Goal: Task Accomplishment & Management: Manage account settings

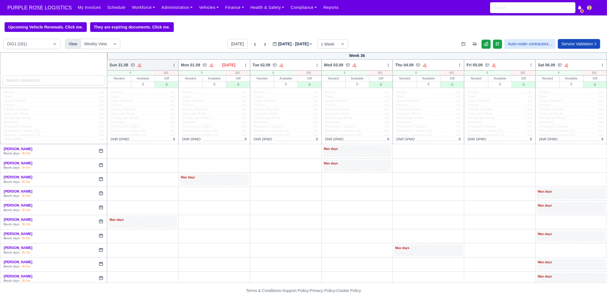
click at [172, 65] on icon at bounding box center [174, 65] width 4 height 4
click at [164, 86] on link "Bulk Status Change" at bounding box center [144, 85] width 64 height 10
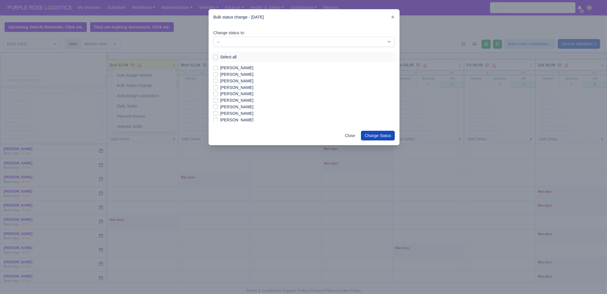
click at [231, 55] on label "Select all" at bounding box center [228, 57] width 17 height 7
click at [218, 55] on input "Select all" at bounding box center [215, 56] width 5 height 5
checkbox input "true"
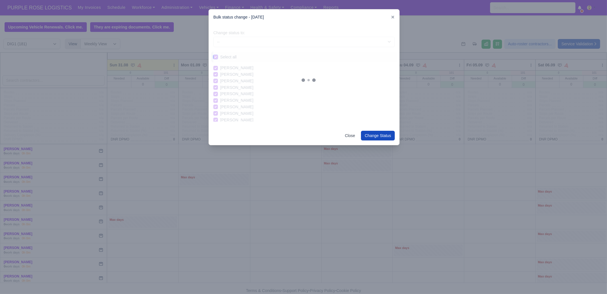
checkbox input "true"
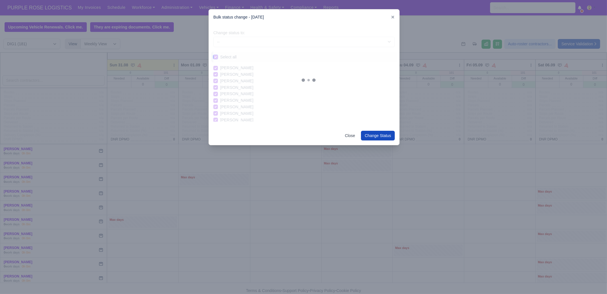
checkbox input "true"
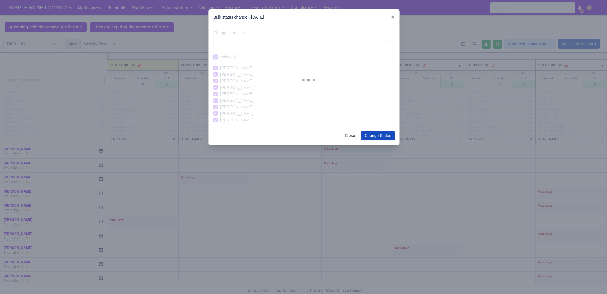
checkbox input "true"
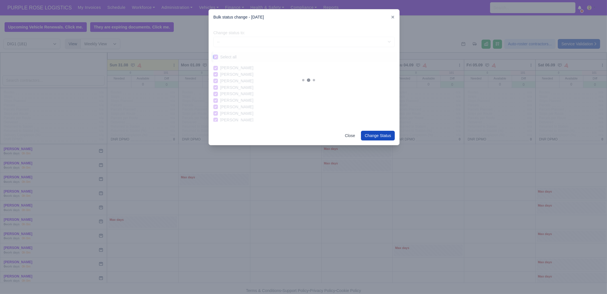
checkbox input "true"
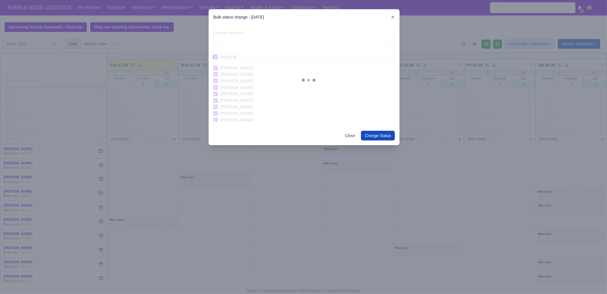
checkbox input "true"
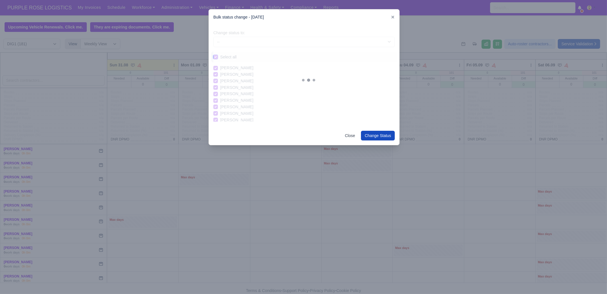
checkbox input "true"
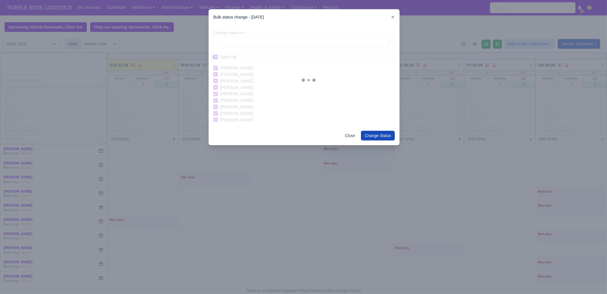
checkbox input "true"
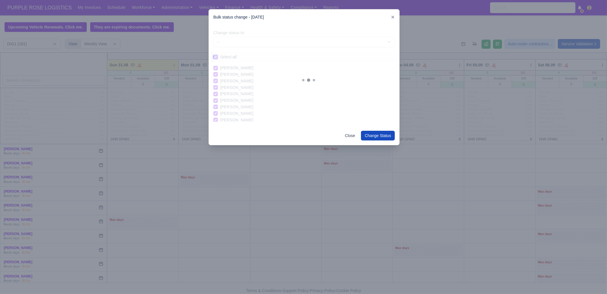
checkbox input "true"
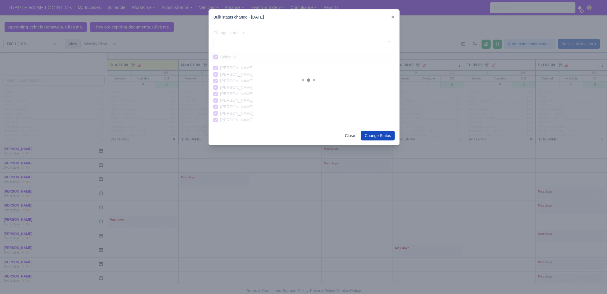
checkbox input "true"
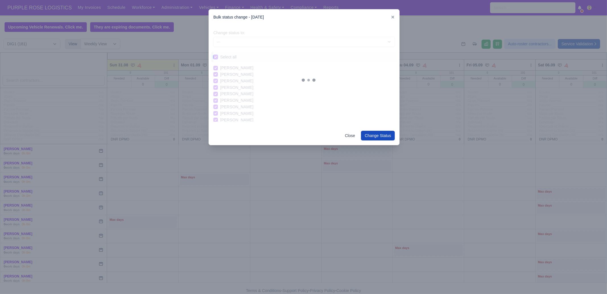
checkbox input "true"
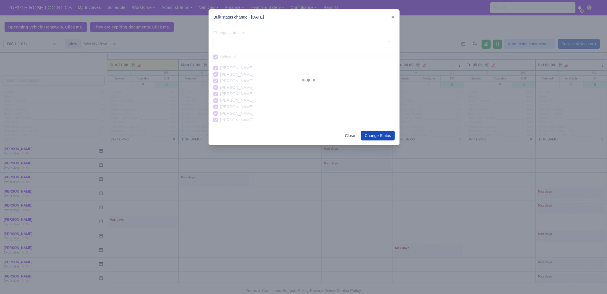
checkbox input "true"
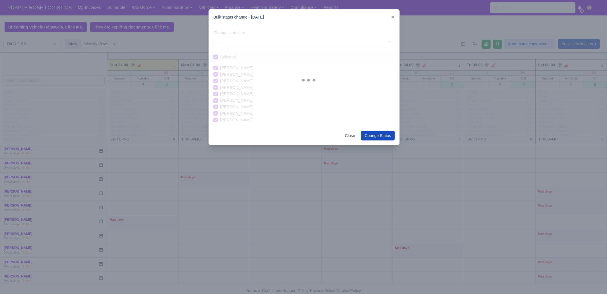
checkbox input "true"
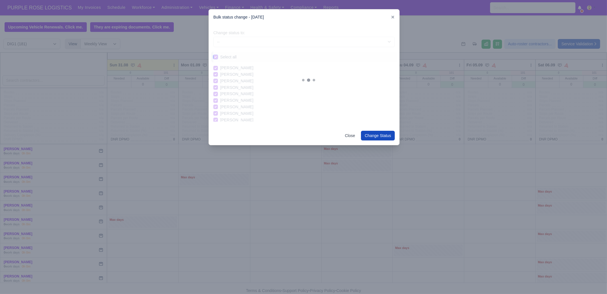
checkbox input "true"
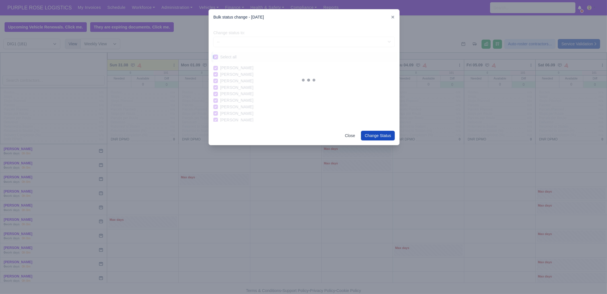
checkbox input "true"
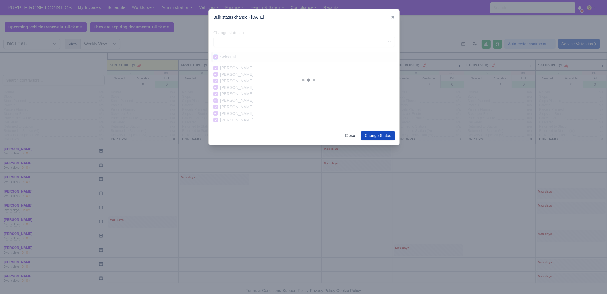
checkbox input "true"
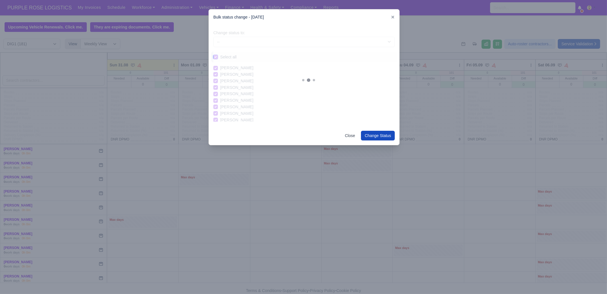
checkbox input "true"
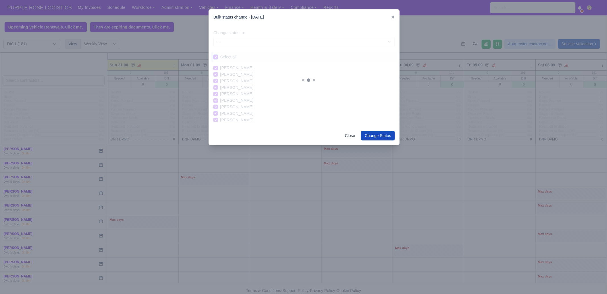
checkbox input "true"
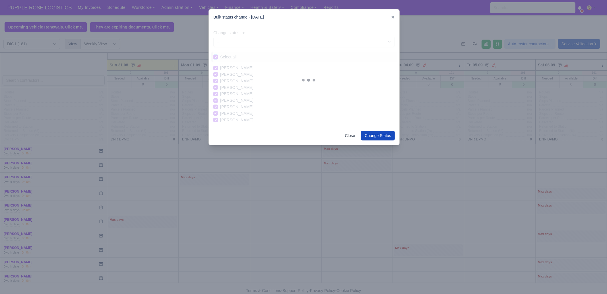
checkbox input "true"
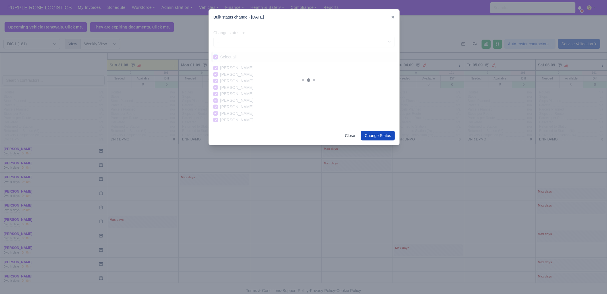
checkbox input "true"
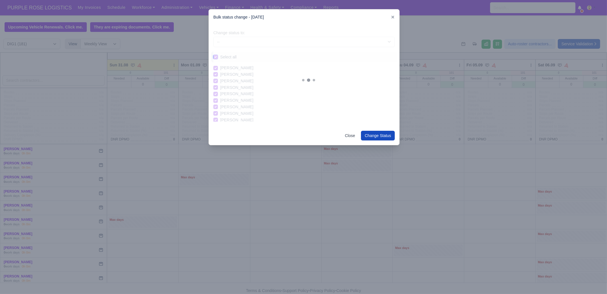
checkbox input "true"
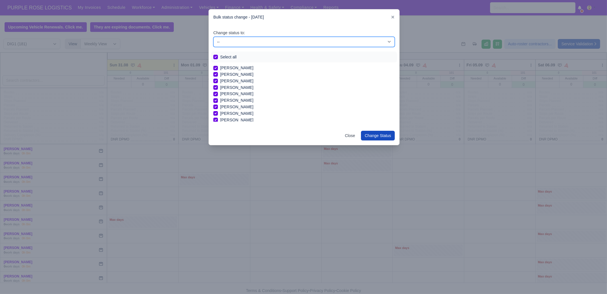
click at [240, 41] on select "-- Unasigned Available Day Off Stand By Other Depot" at bounding box center [304, 42] width 182 height 10
select select "Day Off"
click at [213, 37] on select "-- Unasigned Available Day Off Stand By Other Depot" at bounding box center [304, 42] width 182 height 10
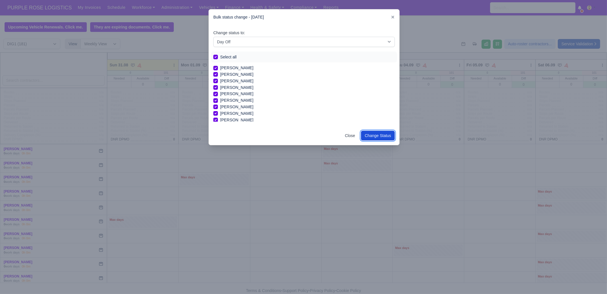
click at [379, 137] on button "Change Status" at bounding box center [378, 136] width 34 height 10
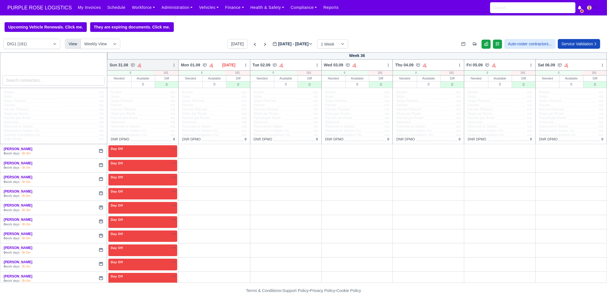
click at [173, 65] on icon at bounding box center [174, 65] width 4 height 4
click at [162, 85] on link "Bulk Status Change" at bounding box center [144, 85] width 64 height 10
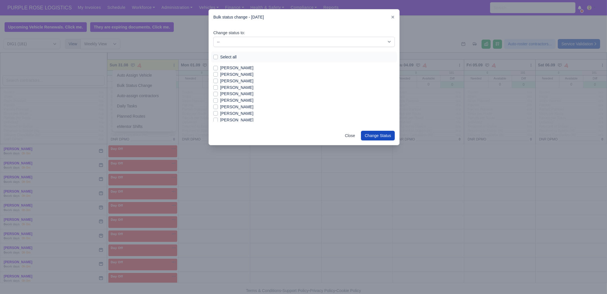
click at [233, 81] on label "[PERSON_NAME]" at bounding box center [236, 81] width 33 height 7
click at [218, 81] on input "[PERSON_NAME]" at bounding box center [215, 80] width 5 height 5
checkbox input "true"
click at [232, 113] on label "[PERSON_NAME]" at bounding box center [236, 113] width 33 height 7
click at [218, 113] on input "[PERSON_NAME]" at bounding box center [215, 112] width 5 height 5
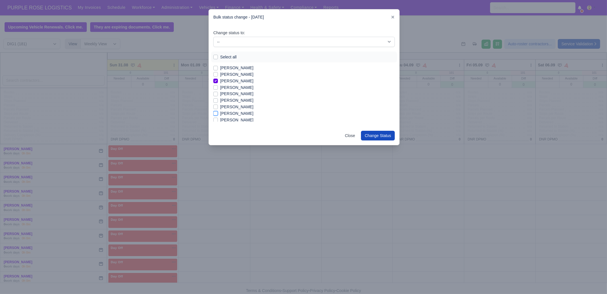
checkbox input "true"
click at [233, 119] on label "[PERSON_NAME]" at bounding box center [236, 120] width 33 height 7
click at [218, 119] on input "[PERSON_NAME]" at bounding box center [215, 119] width 5 height 5
checkbox input "true"
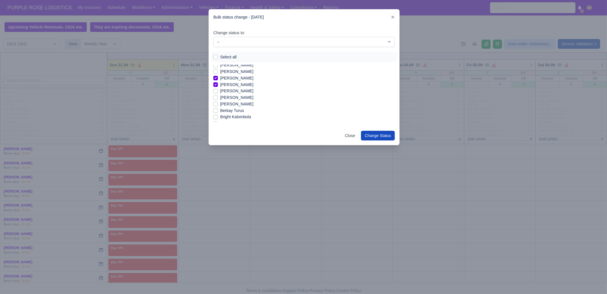
click at [238, 110] on label "Berkay Turus" at bounding box center [232, 110] width 24 height 7
click at [218, 110] on input "Berkay Turus" at bounding box center [215, 109] width 5 height 5
checkbox input "true"
click at [233, 89] on label "[PERSON_NAME]" at bounding box center [236, 88] width 33 height 7
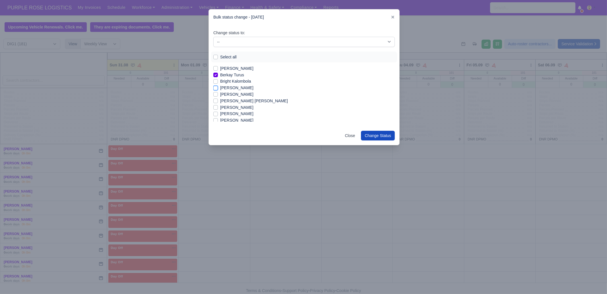
click at [218, 89] on input "[PERSON_NAME]" at bounding box center [215, 87] width 5 height 5
checkbox input "true"
click at [232, 94] on label "[PERSON_NAME]" at bounding box center [236, 94] width 33 height 7
click at [218, 94] on input "[PERSON_NAME]" at bounding box center [215, 93] width 5 height 5
checkbox input "true"
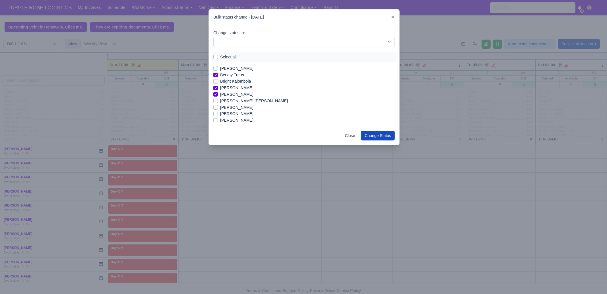
click at [232, 101] on label "[PERSON_NAME] [PERSON_NAME]" at bounding box center [254, 101] width 68 height 7
click at [218, 101] on input "[PERSON_NAME] [PERSON_NAME]" at bounding box center [215, 100] width 5 height 5
checkbox input "true"
click at [234, 107] on label "[PERSON_NAME]" at bounding box center [236, 107] width 33 height 7
click at [218, 107] on input "[PERSON_NAME]" at bounding box center [215, 106] width 5 height 5
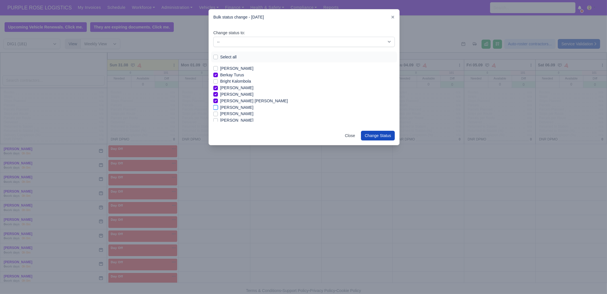
checkbox input "true"
click at [236, 91] on label "[PERSON_NAME]" at bounding box center [236, 91] width 33 height 7
click at [218, 91] on input "[PERSON_NAME]" at bounding box center [215, 90] width 5 height 5
checkbox input "true"
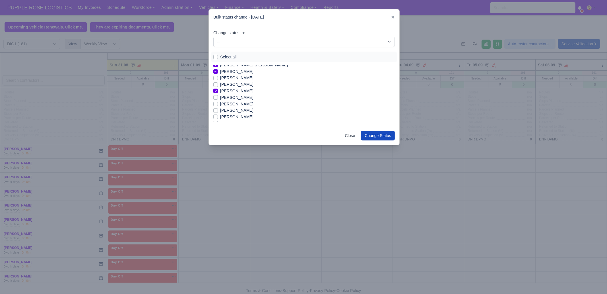
click at [233, 97] on label "[PERSON_NAME]" at bounding box center [236, 97] width 33 height 7
click at [218, 97] on input "[PERSON_NAME]" at bounding box center [215, 96] width 5 height 5
checkbox input "true"
click at [233, 95] on label "[PERSON_NAME]" at bounding box center [236, 94] width 33 height 7
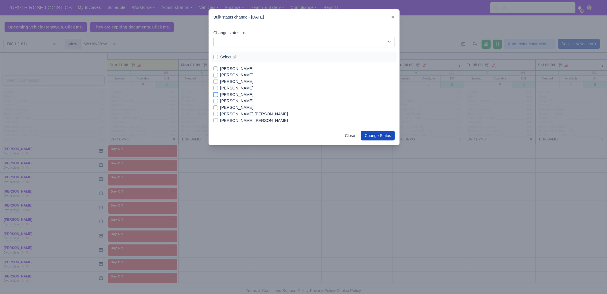
click at [218, 95] on input "[PERSON_NAME]" at bounding box center [215, 93] width 5 height 5
checkbox input "true"
click at [232, 100] on label "[PERSON_NAME]" at bounding box center [236, 101] width 33 height 7
click at [218, 100] on input "[PERSON_NAME]" at bounding box center [215, 100] width 5 height 5
checkbox input "true"
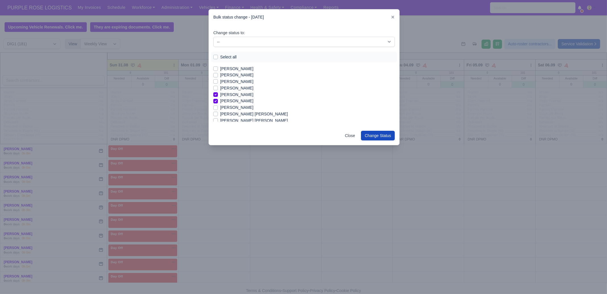
click at [236, 113] on label "Glen Michael O Connor" at bounding box center [254, 114] width 68 height 7
click at [218, 113] on input "Glen Michael O Connor" at bounding box center [215, 113] width 5 height 5
click at [235, 77] on label "Glen Michael O Connor" at bounding box center [254, 78] width 68 height 7
click at [218, 77] on input "Glen Michael O Connor" at bounding box center [215, 77] width 5 height 5
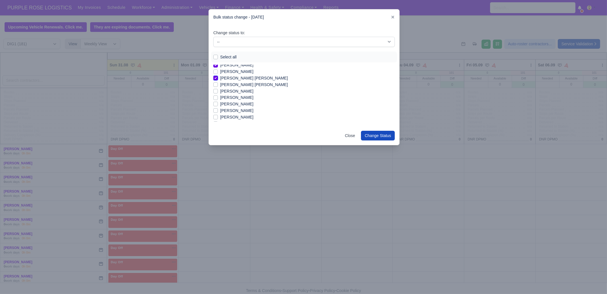
checkbox input "false"
click at [232, 97] on label "[PERSON_NAME]" at bounding box center [236, 97] width 33 height 7
click at [218, 97] on input "[PERSON_NAME]" at bounding box center [215, 96] width 5 height 5
checkbox input "true"
click at [228, 104] on label "[PERSON_NAME]" at bounding box center [236, 104] width 33 height 7
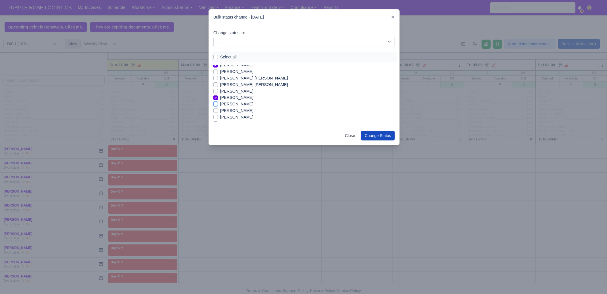
click at [218, 104] on input "[PERSON_NAME]" at bounding box center [215, 103] width 5 height 5
checkbox input "true"
click at [234, 88] on label "[PERSON_NAME]" at bounding box center [236, 88] width 33 height 7
click at [218, 88] on input "[PERSON_NAME]" at bounding box center [215, 87] width 5 height 5
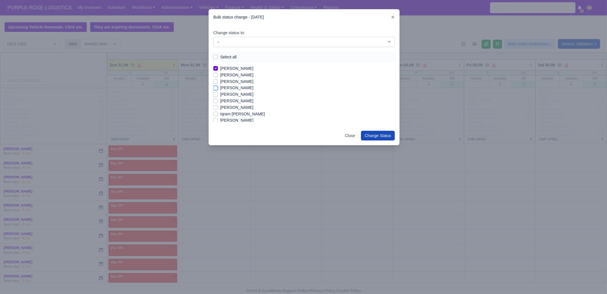
checkbox input "true"
click at [233, 101] on label "[PERSON_NAME]" at bounding box center [236, 101] width 33 height 7
click at [218, 101] on input "[PERSON_NAME]" at bounding box center [215, 100] width 5 height 5
checkbox input "true"
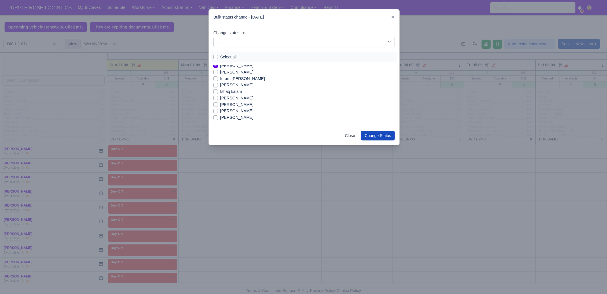
click at [233, 97] on label "[PERSON_NAME]" at bounding box center [236, 98] width 33 height 7
click at [218, 97] on input "[PERSON_NAME]" at bounding box center [215, 97] width 5 height 5
checkbox input "true"
click at [233, 118] on label "[PERSON_NAME]" at bounding box center [236, 117] width 33 height 7
click at [218, 118] on input "[PERSON_NAME]" at bounding box center [215, 116] width 5 height 5
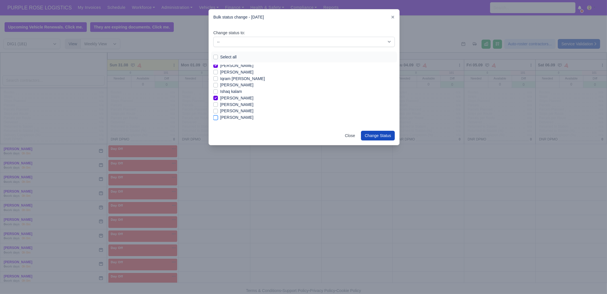
checkbox input "true"
click at [233, 96] on label "Leotrim Rexhepi" at bounding box center [235, 98] width 30 height 7
click at [218, 96] on input "Leotrim Rexhepi" at bounding box center [215, 97] width 5 height 5
checkbox input "true"
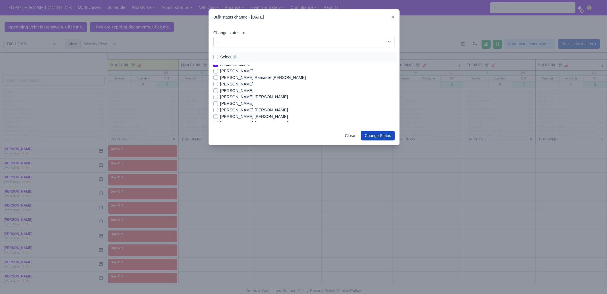
scroll to position [356, 0]
click at [237, 89] on label "[PERSON_NAME]" at bounding box center [236, 88] width 33 height 7
click at [218, 89] on input "[PERSON_NAME]" at bounding box center [215, 87] width 5 height 5
checkbox input "true"
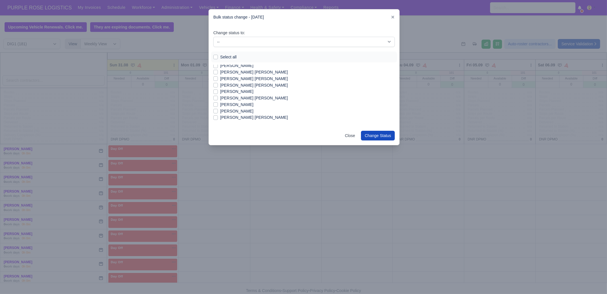
click at [246, 99] on label "[PERSON_NAME] [PERSON_NAME]" at bounding box center [254, 98] width 68 height 7
click at [218, 99] on input "[PERSON_NAME] [PERSON_NAME]" at bounding box center [215, 97] width 5 height 5
checkbox input "true"
click at [248, 110] on label "[PERSON_NAME]" at bounding box center [236, 111] width 33 height 7
click at [218, 110] on input "[PERSON_NAME]" at bounding box center [215, 110] width 5 height 5
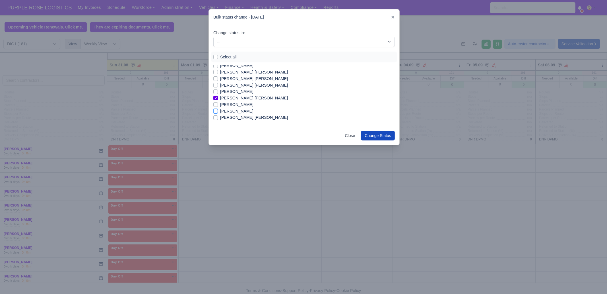
checkbox input "true"
click at [240, 88] on label "[PERSON_NAME]" at bounding box center [236, 88] width 33 height 7
click at [218, 88] on input "[PERSON_NAME]" at bounding box center [215, 87] width 5 height 5
checkbox input "true"
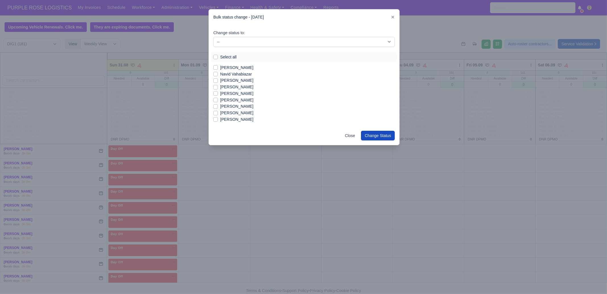
scroll to position [462, 0]
click at [238, 91] on label "[PERSON_NAME]" at bounding box center [236, 92] width 33 height 7
click at [218, 91] on input "[PERSON_NAME]" at bounding box center [215, 91] width 5 height 5
checkbox input "true"
click at [237, 98] on label "[PERSON_NAME]" at bounding box center [236, 98] width 33 height 7
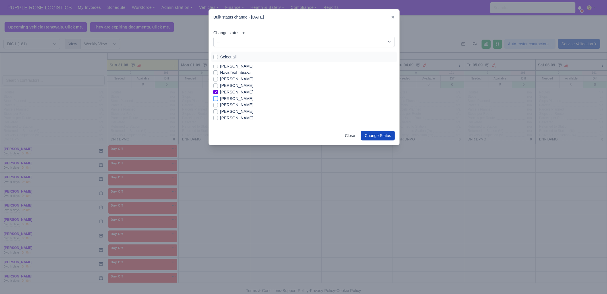
click at [218, 98] on input "[PERSON_NAME]" at bounding box center [215, 97] width 5 height 5
checkbox input "true"
click at [238, 103] on label "[PERSON_NAME]" at bounding box center [236, 105] width 33 height 7
click at [218, 103] on input "[PERSON_NAME]" at bounding box center [215, 104] width 5 height 5
checkbox input "true"
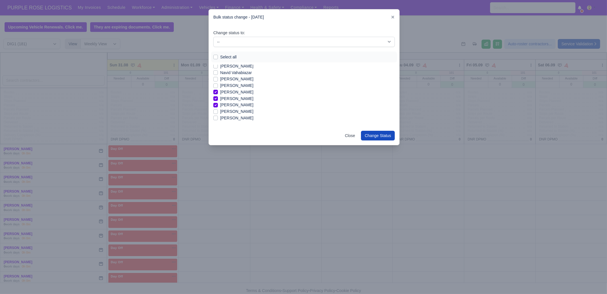
click at [235, 110] on label "[PERSON_NAME]" at bounding box center [236, 111] width 33 height 7
click at [218, 110] on input "[PERSON_NAME]" at bounding box center [215, 110] width 5 height 5
checkbox input "true"
click at [234, 117] on label "[PERSON_NAME]" at bounding box center [236, 118] width 33 height 7
click at [218, 117] on input "[PERSON_NAME]" at bounding box center [215, 117] width 5 height 5
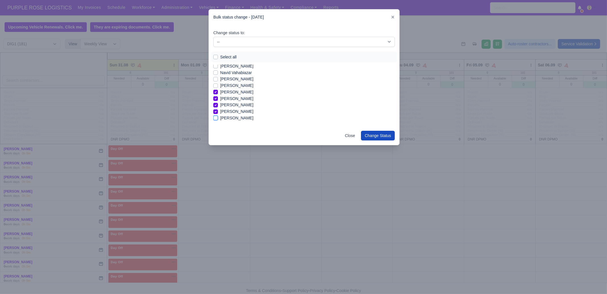
checkbox input "true"
click at [235, 115] on label "[PERSON_NAME] Lo [PERSON_NAME]" at bounding box center [256, 115] width 73 height 7
click at [218, 115] on input "[PERSON_NAME] Lo [PERSON_NAME]" at bounding box center [215, 114] width 5 height 5
checkbox input "true"
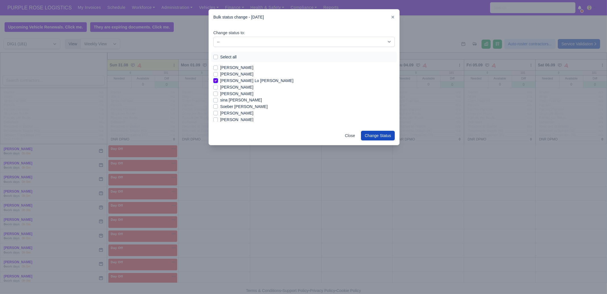
scroll to position [533, 0]
click at [237, 87] on label "[PERSON_NAME]" at bounding box center [236, 86] width 33 height 7
click at [218, 87] on input "[PERSON_NAME]" at bounding box center [215, 85] width 5 height 5
checkbox input "true"
click at [235, 94] on label "[PERSON_NAME]" at bounding box center [236, 92] width 33 height 7
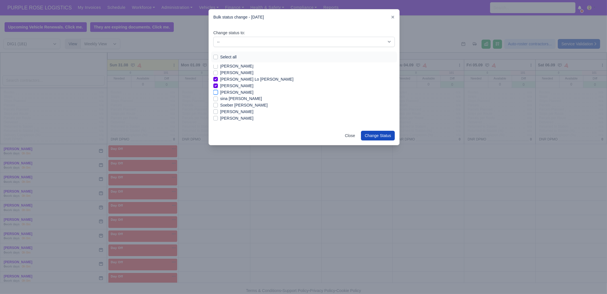
click at [218, 94] on input "[PERSON_NAME]" at bounding box center [215, 91] width 5 height 5
checkbox input "true"
click at [233, 112] on label "[PERSON_NAME]" at bounding box center [236, 111] width 33 height 7
click at [218, 112] on input "[PERSON_NAME]" at bounding box center [215, 110] width 5 height 5
checkbox input "true"
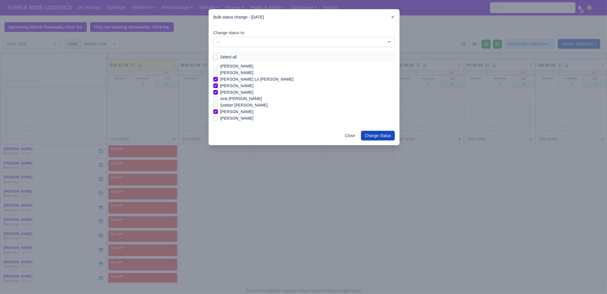
click at [230, 119] on label "[PERSON_NAME]" at bounding box center [236, 118] width 33 height 7
click at [218, 119] on input "[PERSON_NAME]" at bounding box center [215, 117] width 5 height 5
checkbox input "true"
click at [234, 95] on label "[PERSON_NAME]" at bounding box center [236, 94] width 33 height 7
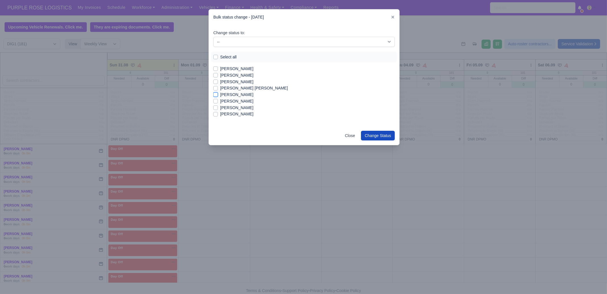
click at [218, 95] on input "[PERSON_NAME]" at bounding box center [215, 93] width 5 height 5
checkbox input "true"
click at [236, 114] on label "[PERSON_NAME]" at bounding box center [236, 114] width 33 height 7
click at [218, 114] on input "[PERSON_NAME]" at bounding box center [215, 113] width 5 height 5
checkbox input "true"
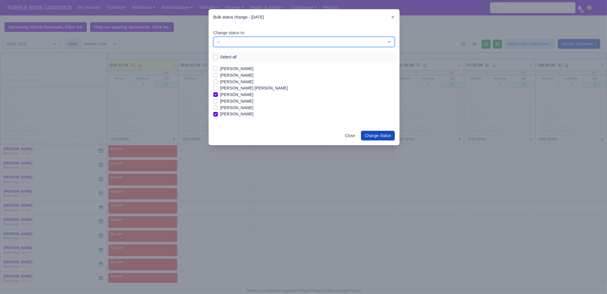
drag, startPoint x: 247, startPoint y: 40, endPoint x: 246, endPoint y: 46, distance: 5.3
click at [247, 40] on select "-- Unasigned Available Day Off Stand By Other Depot" at bounding box center [304, 42] width 182 height 10
select select "Available"
click at [213, 37] on select "-- Unasigned Available Day Off Stand By Other Depot" at bounding box center [304, 42] width 182 height 10
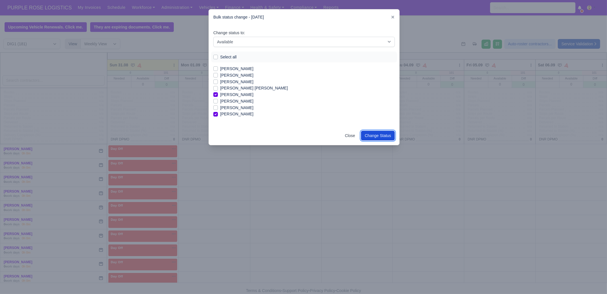
click at [377, 136] on button "Change Status" at bounding box center [378, 136] width 34 height 10
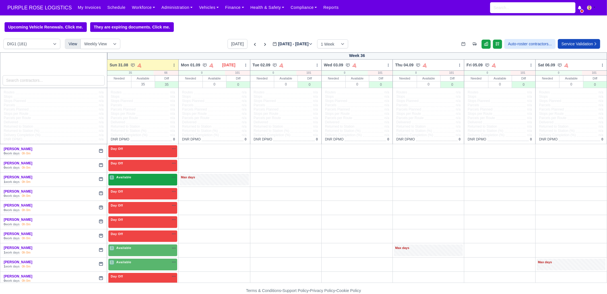
click at [127, 178] on span "Available" at bounding box center [123, 177] width 17 height 4
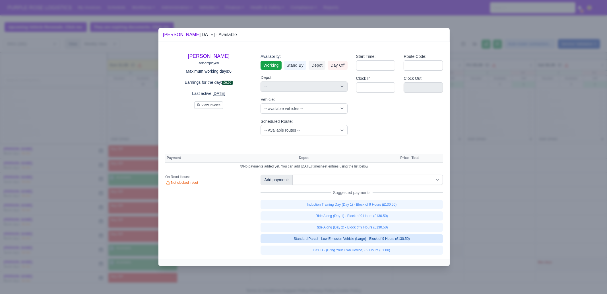
click at [412, 239] on link "Standard Parcel - Low Emission Vehicle (Large) - Block of 9 Hours (£130.50)" at bounding box center [352, 238] width 182 height 9
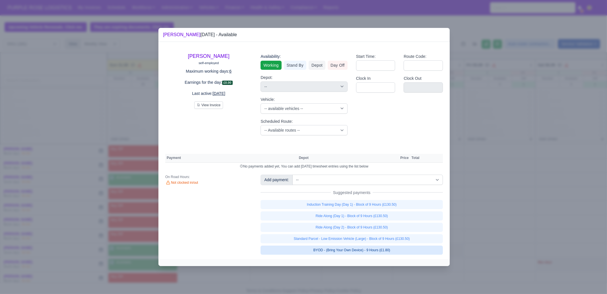
select select "1"
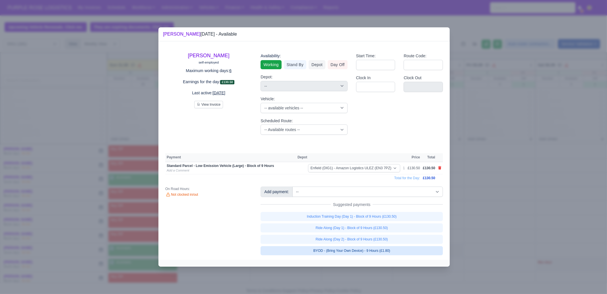
click at [407, 250] on link "BYOD - (Bring Your Own Device) - 9 Hours (£1.80)" at bounding box center [352, 250] width 182 height 9
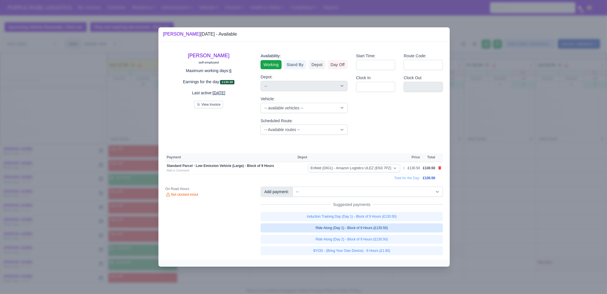
select select "1"
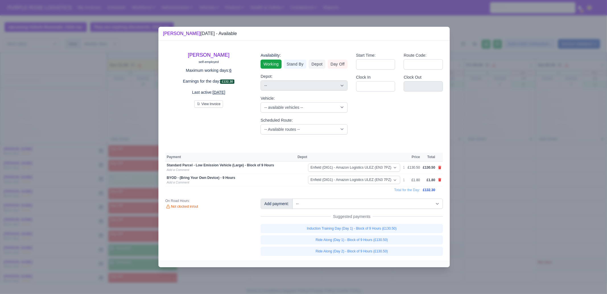
click at [480, 223] on div at bounding box center [303, 147] width 607 height 294
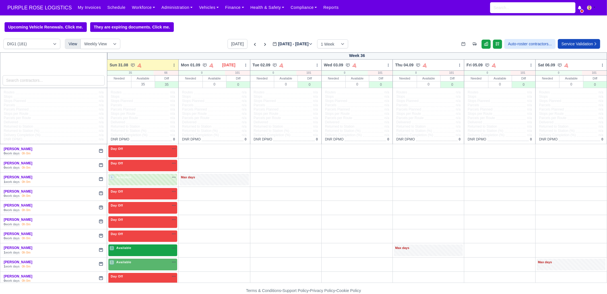
click at [135, 251] on div "3 Available na" at bounding box center [143, 248] width 67 height 6
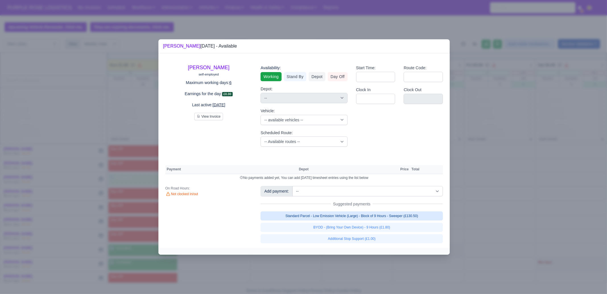
click at [344, 213] on link "Standard Parcel - Low Emission Vehicle (Large) - Block of 9 Hours - Sweeper (£1…" at bounding box center [352, 215] width 182 height 9
select select "1"
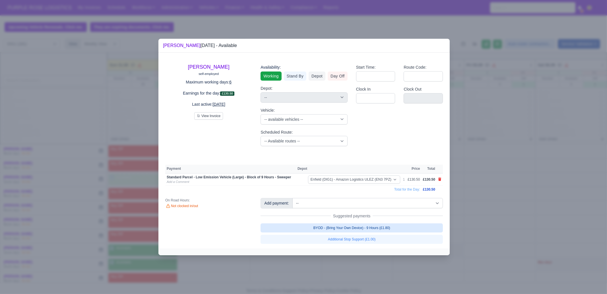
click at [346, 228] on link "BYOD - (Bring Your Own Device) - 9 Hours (£1.80)" at bounding box center [352, 227] width 182 height 9
select select "1"
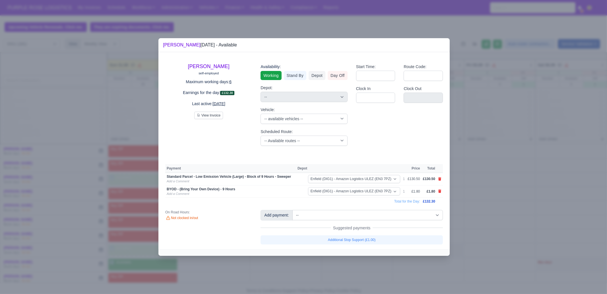
click at [495, 199] on div at bounding box center [303, 147] width 607 height 294
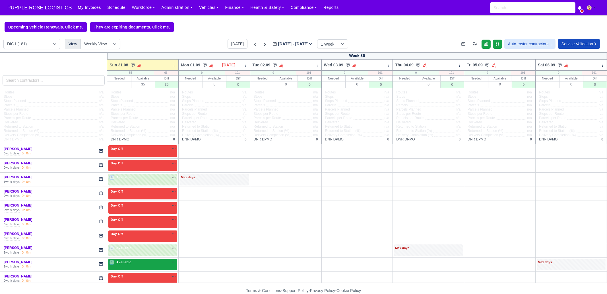
click at [126, 261] on span "Available" at bounding box center [123, 262] width 17 height 4
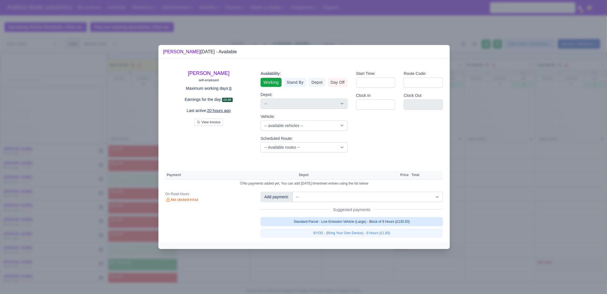
click at [342, 222] on link "Standard Parcel - Low Emission Vehicle (Large) - Block of 9 Hours (£130.50)" at bounding box center [352, 221] width 182 height 9
select select "1"
click at [340, 226] on link "Standard Parcel - Low Emission Vehicle (Large) - Block of 9 Hours (£130.50)" at bounding box center [352, 221] width 182 height 9
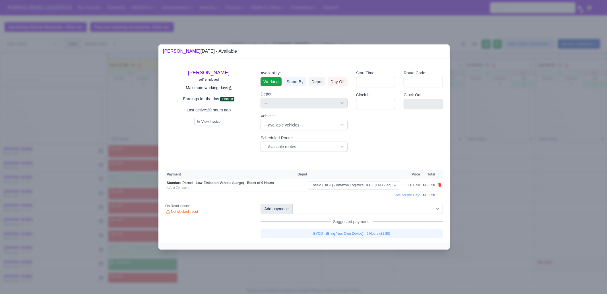
select select "1"
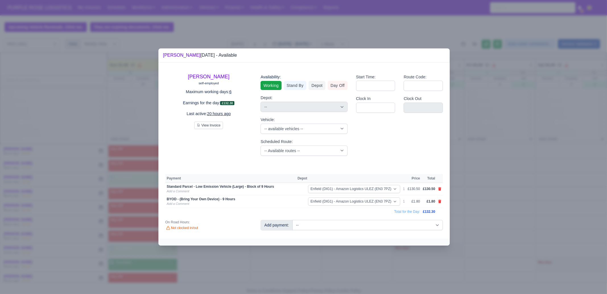
click at [324, 260] on div at bounding box center [303, 147] width 607 height 294
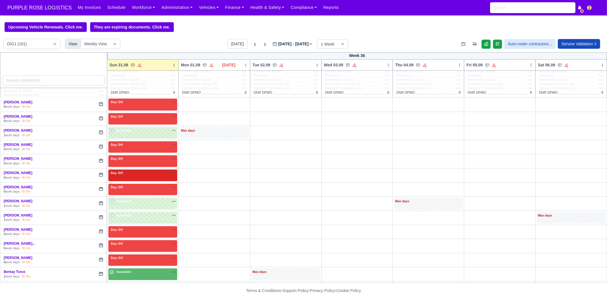
scroll to position [71, 0]
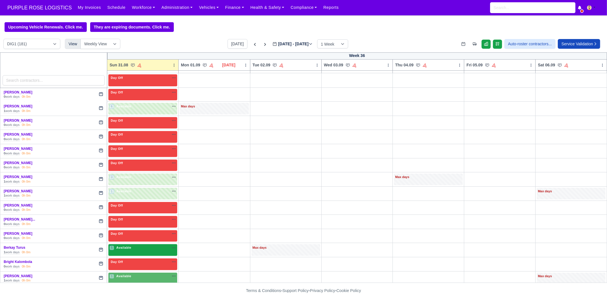
click at [138, 248] on div "5 Available na" at bounding box center [143, 247] width 67 height 5
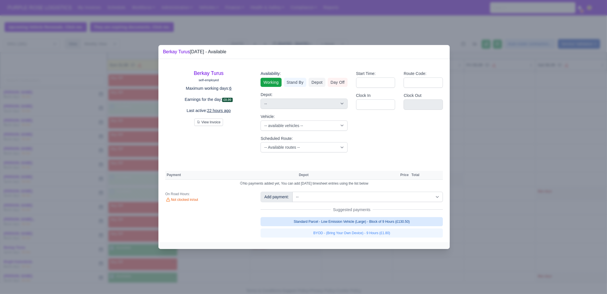
click at [394, 222] on link "Standard Parcel - Low Emission Vehicle (Large) - Block of 9 Hours (£130.50)" at bounding box center [352, 221] width 182 height 9
select select "1"
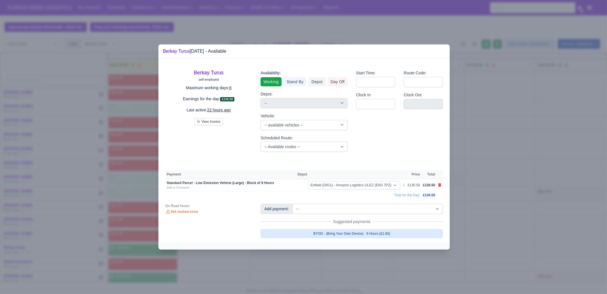
click at [383, 233] on link "BYOD - (Bring Your Own Device) - 9 Hours (£1.80)" at bounding box center [352, 233] width 182 height 9
select select "1"
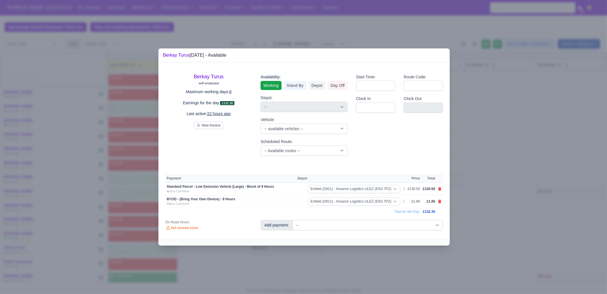
click at [351, 261] on div at bounding box center [303, 147] width 607 height 294
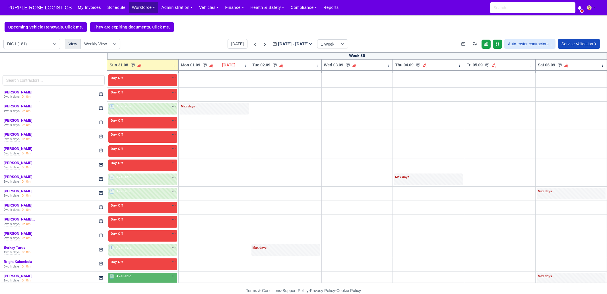
click at [135, 7] on link "Workforce" at bounding box center [144, 7] width 30 height 11
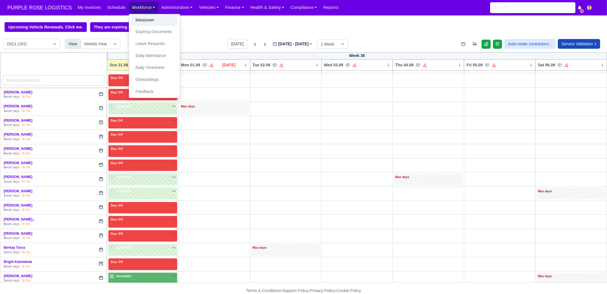
click at [134, 18] on link "Manpower" at bounding box center [154, 20] width 46 height 12
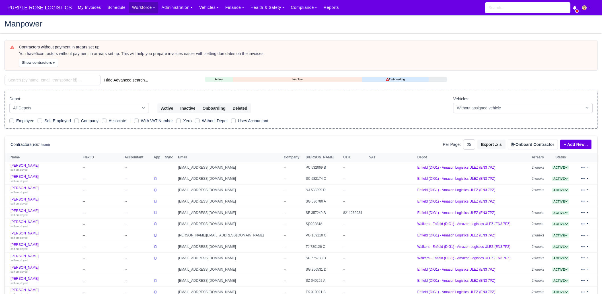
select select "25"
click at [28, 78] on input "search" at bounding box center [53, 80] width 96 height 10
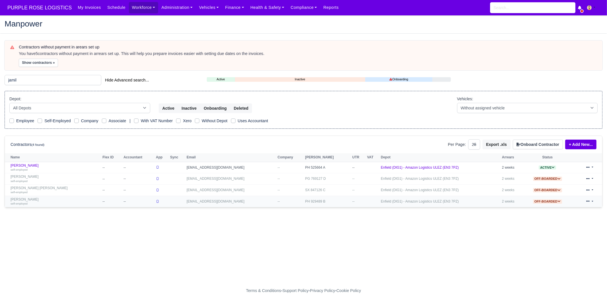
type input "jamil"
click at [64, 200] on link "Muhammad Waleed Jamil self-employed" at bounding box center [55, 201] width 89 height 8
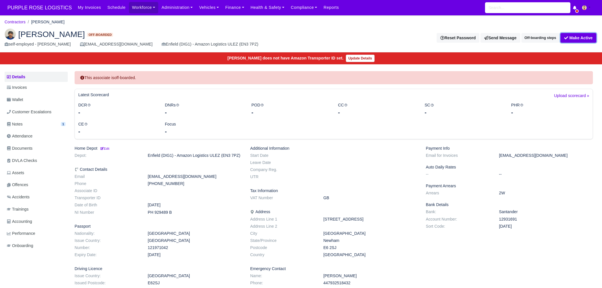
click at [575, 36] on button "Make Active" at bounding box center [578, 38] width 36 height 10
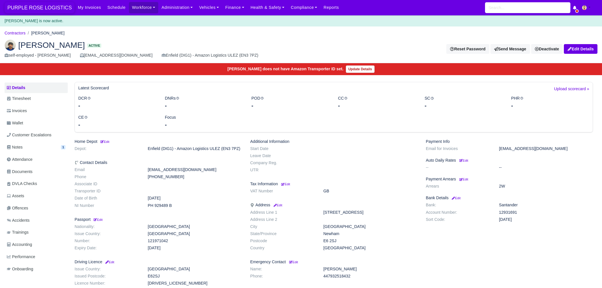
click at [45, 8] on span "PURPLE ROSE LOGISTICS" at bounding box center [40, 7] width 70 height 11
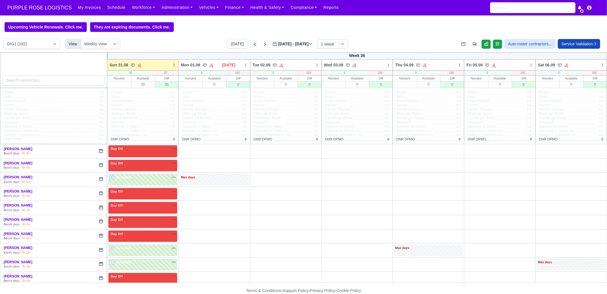
click at [252, 43] on icon at bounding box center [255, 45] width 6 height 6
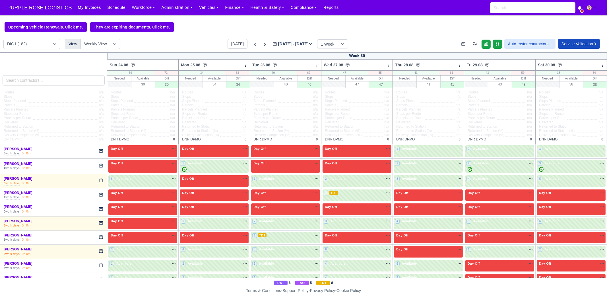
type input "[DATE]"
click at [72, 80] on input "search" at bounding box center [54, 80] width 102 height 10
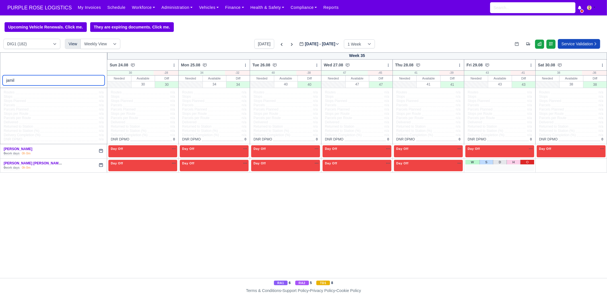
type input "jamil"
click at [529, 161] on link "O" at bounding box center [528, 162] width 14 height 5
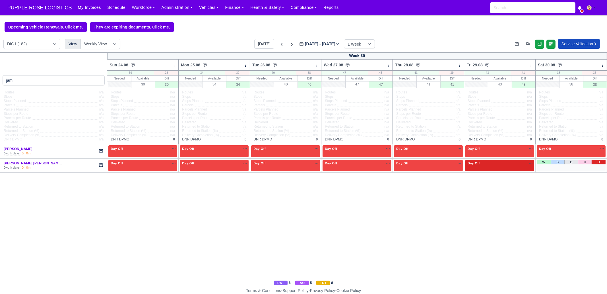
click at [596, 162] on link "O" at bounding box center [599, 162] width 14 height 5
click at [291, 44] on icon at bounding box center [292, 44] width 2 height 3
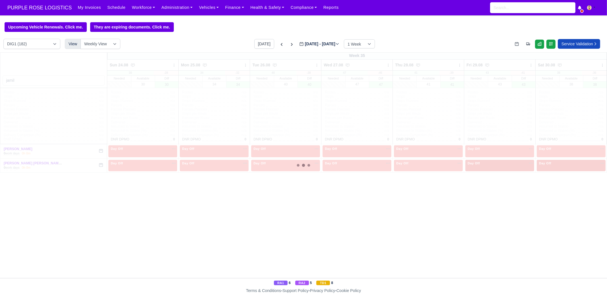
type input "[DATE]"
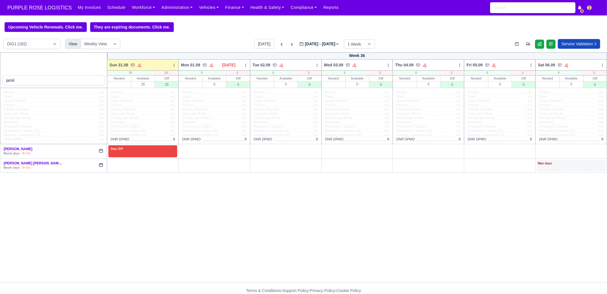
drag, startPoint x: 114, startPoint y: 163, endPoint x: 113, endPoint y: 155, distance: 8.0
click at [114, 163] on link "W" at bounding box center [115, 162] width 14 height 5
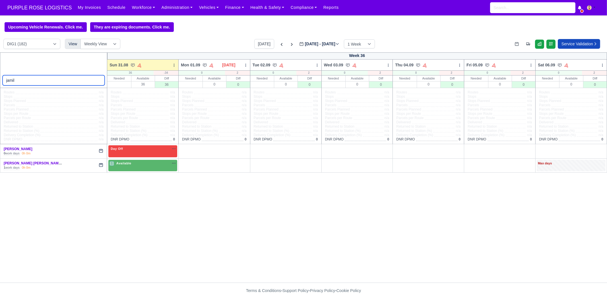
click at [100, 82] on input "jamil" at bounding box center [54, 80] width 102 height 10
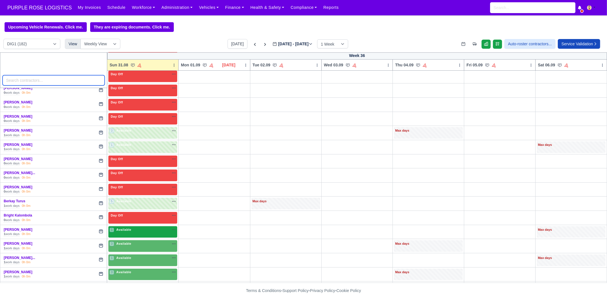
scroll to position [142, 0]
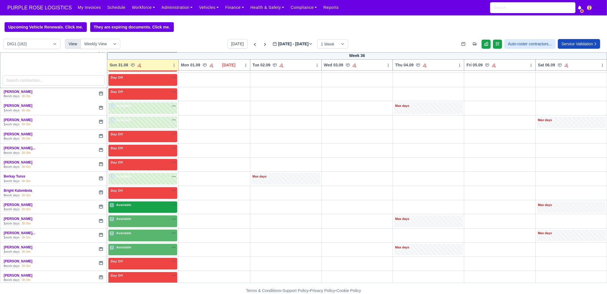
click at [129, 207] on div "1 Available na" at bounding box center [143, 205] width 67 height 6
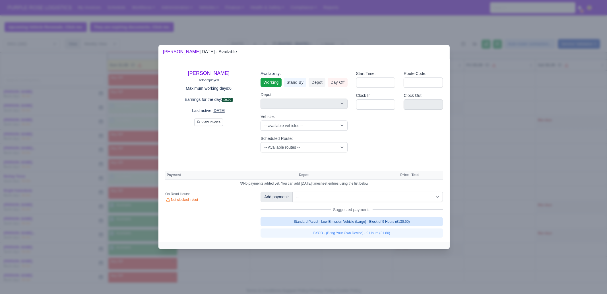
click at [361, 223] on link "Standard Parcel - Low Emission Vehicle (Large) - Block of 9 Hours (£130.50)" at bounding box center [352, 221] width 182 height 9
select select "1"
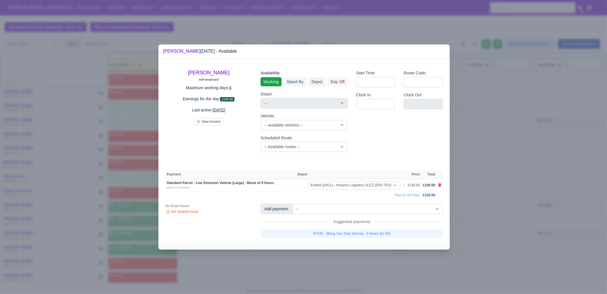
click at [360, 234] on link "BYOD - (Bring Your Own Device) - 9 Hours (£1.80)" at bounding box center [352, 233] width 182 height 9
select select "1"
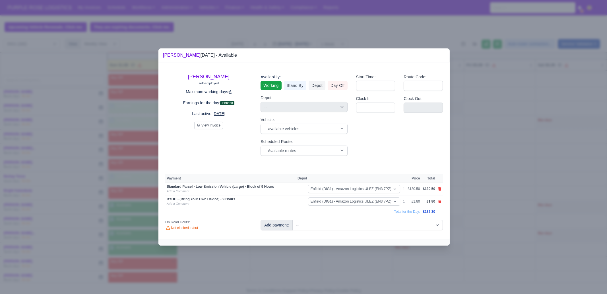
click at [344, 252] on div at bounding box center [303, 147] width 607 height 294
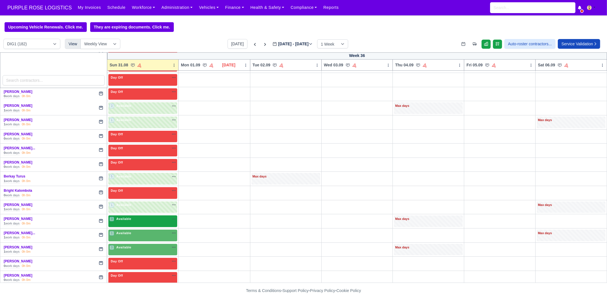
click at [118, 217] on span "Available" at bounding box center [123, 219] width 17 height 4
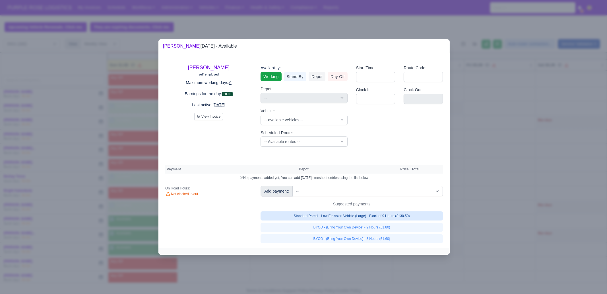
click at [343, 215] on link "Standard Parcel - Low Emission Vehicle (Large) - Block of 9 Hours (£130.50)" at bounding box center [352, 215] width 182 height 9
select select "1"
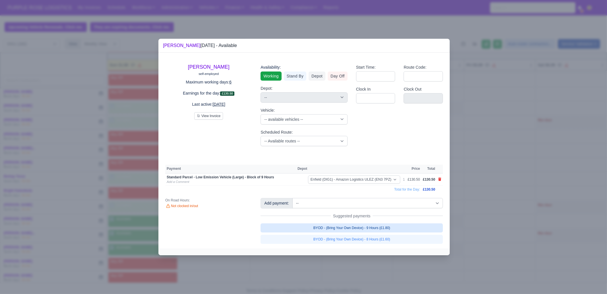
click at [343, 223] on link "BYOD - (Bring Your Own Device) - 9 Hours (£1.80)" at bounding box center [352, 227] width 182 height 9
select select "1"
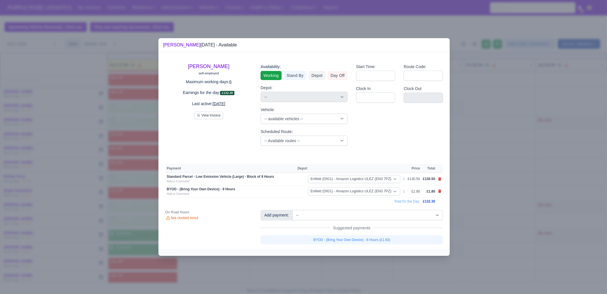
drag, startPoint x: 331, startPoint y: 270, endPoint x: 313, endPoint y: 264, distance: 18.3
click at [330, 270] on div at bounding box center [303, 147] width 607 height 294
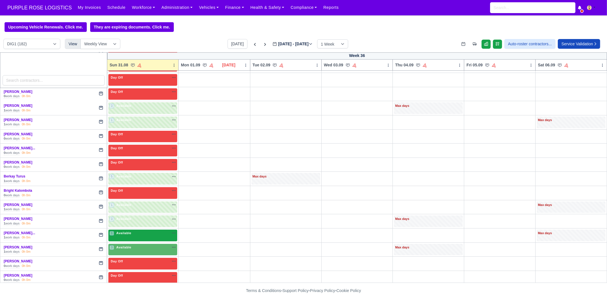
click at [133, 233] on div "1 Available na" at bounding box center [143, 233] width 67 height 5
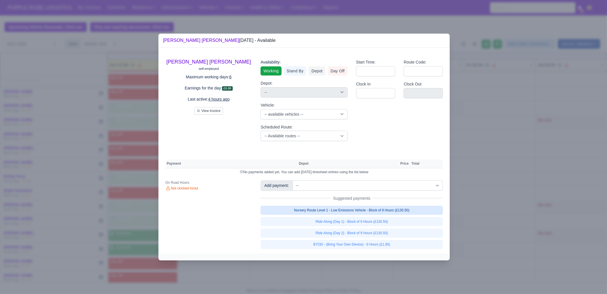
click at [407, 210] on link "Nursery Route Level 1 - Low Emissions Vehicle - Block of 9 Hours (£130.50)" at bounding box center [352, 209] width 182 height 9
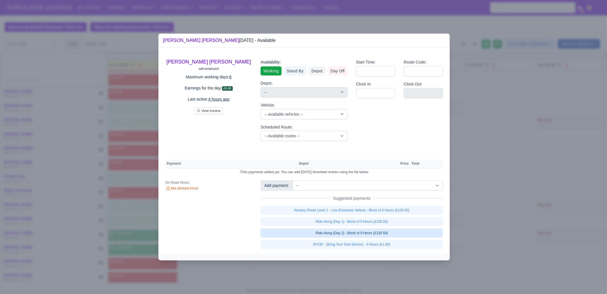
select select "1"
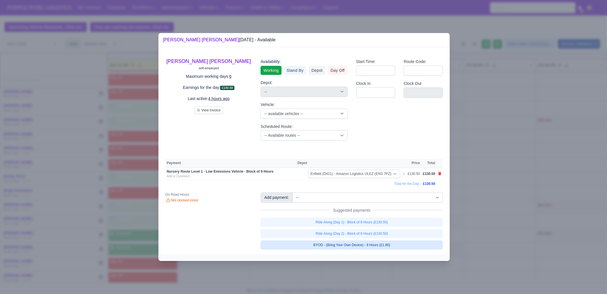
click at [398, 248] on link "BYOD - (Bring Your Own Device) - 9 Hours (£1.80)" at bounding box center [352, 244] width 182 height 9
select select "1"
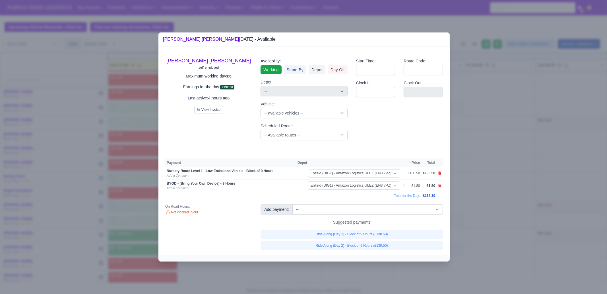
click at [368, 267] on div at bounding box center [303, 147] width 607 height 294
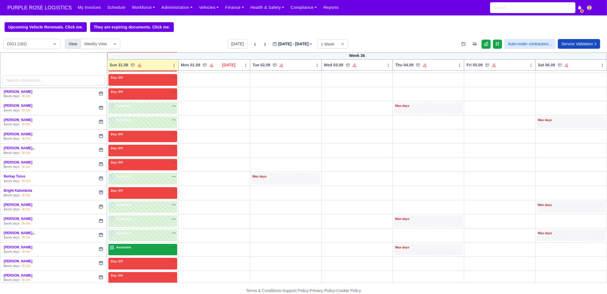
click at [146, 246] on div "3 Available na" at bounding box center [143, 247] width 67 height 5
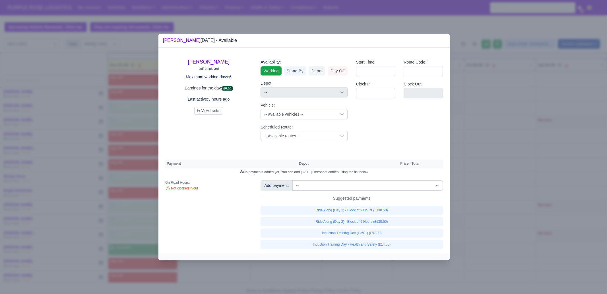
click at [369, 180] on div "[PERSON_NAME] self-employed Maximum working days: 6 Earnings for the day: £0.00…" at bounding box center [304, 150] width 291 height 205
drag, startPoint x: 368, startPoint y: 179, endPoint x: 368, endPoint y: 176, distance: 3.5
click at [367, 178] on div "[PERSON_NAME] self-employed Maximum working days: 6 Earnings for the day: £0.00…" at bounding box center [304, 150] width 291 height 205
click at [370, 181] on select "-- Additional Hour Support (£14.50) Additional Hour Support (Walkers) (£13.50) …" at bounding box center [368, 185] width 151 height 10
select select "105"
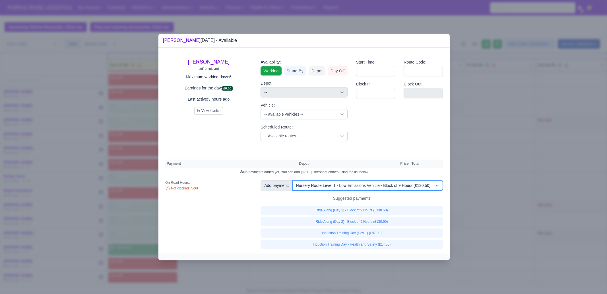
click at [293, 180] on select "-- Additional Hour Support (£14.50) Additional Hour Support (Walkers) (£13.50) …" at bounding box center [368, 185] width 151 height 10
select select "1"
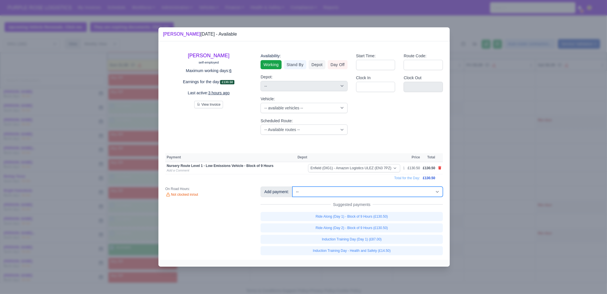
click at [384, 191] on select "-- Additional Hour Support (£14.50) Additional Hour Support (Walkers) (£13.50) …" at bounding box center [368, 191] width 151 height 10
select select "2"
click at [293, 186] on select "-- Additional Hour Support (£14.50) Additional Hour Support (Walkers) (£13.50) …" at bounding box center [368, 191] width 151 height 10
select select "1"
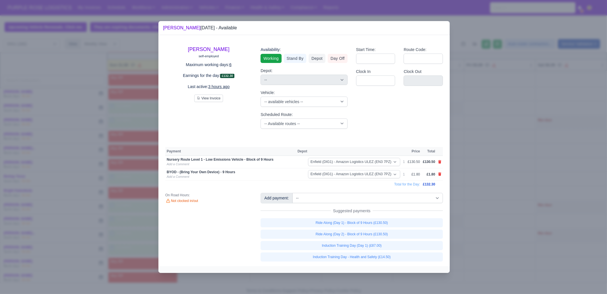
click at [502, 171] on div at bounding box center [303, 147] width 607 height 294
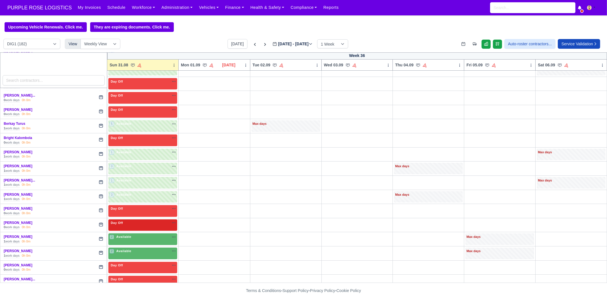
scroll to position [213, 0]
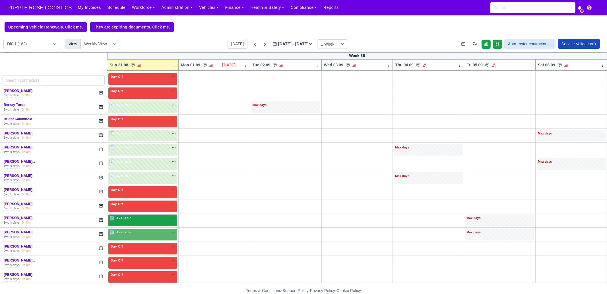
click at [123, 218] on span "Available" at bounding box center [123, 218] width 17 height 4
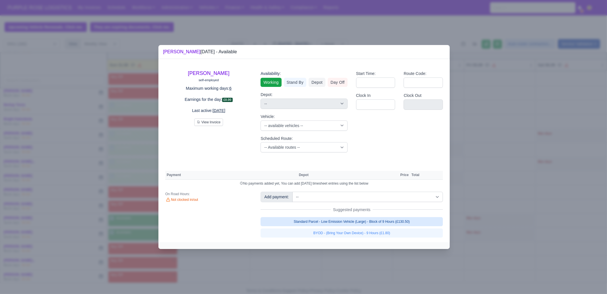
click at [415, 221] on link "Standard Parcel - Low Emission Vehicle (Large) - Block of 9 Hours (£130.50)" at bounding box center [352, 221] width 182 height 9
select select "1"
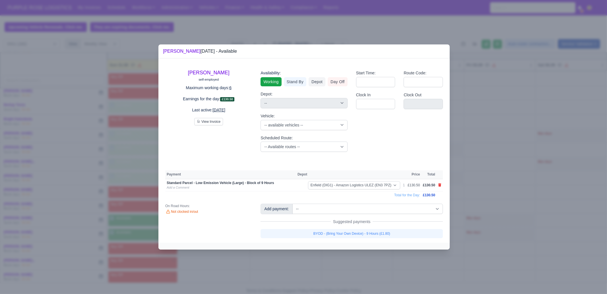
click at [407, 235] on link "BYOD - (Bring Your Own Device) - 9 Hours (£1.80)" at bounding box center [352, 233] width 182 height 9
select select "1"
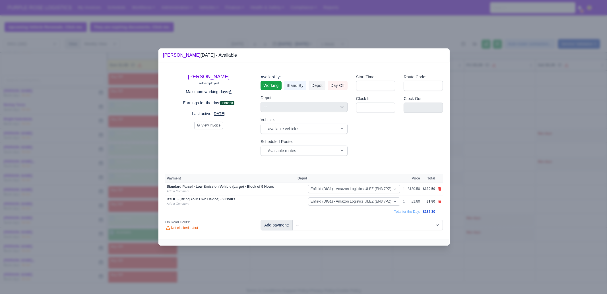
click at [375, 264] on div at bounding box center [303, 147] width 607 height 294
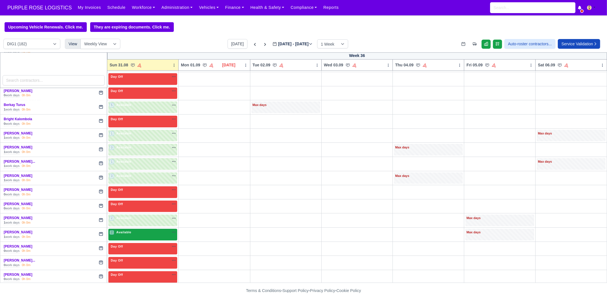
click at [131, 231] on div "2 Available na" at bounding box center [143, 232] width 67 height 5
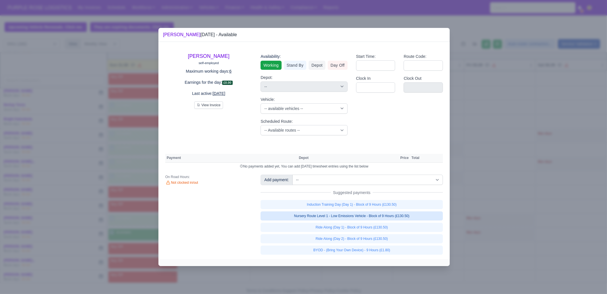
click at [400, 215] on link "Nursery Route Level 1 - Low Emissions Vehicle - Block of 9 Hours (£130.50)" at bounding box center [352, 215] width 182 height 9
select select "1"
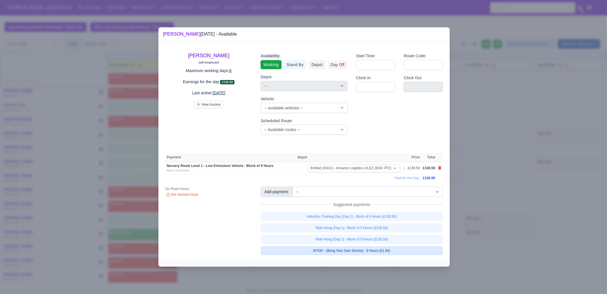
click at [392, 251] on link "BYOD - (Bring Your Own Device) - 9 Hours (£1.80)" at bounding box center [352, 250] width 182 height 9
select select "1"
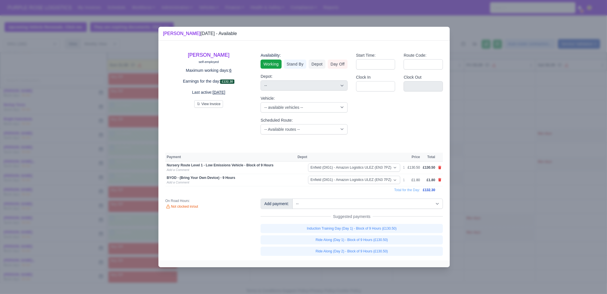
click at [353, 275] on div at bounding box center [303, 147] width 607 height 294
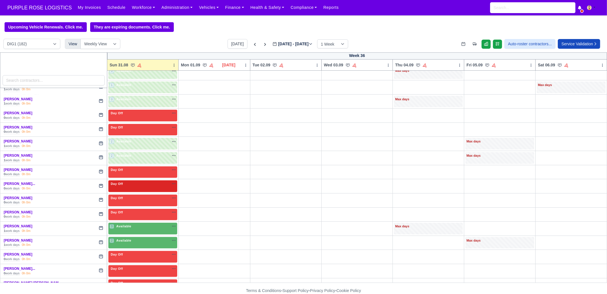
scroll to position [320, 0]
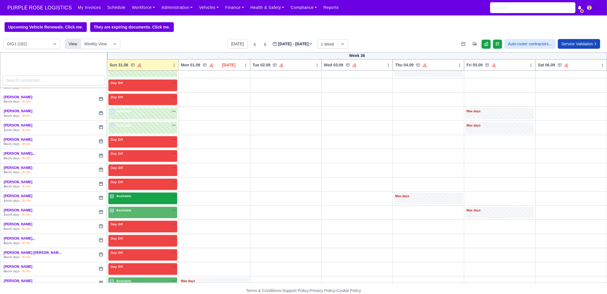
click at [124, 194] on span "Available" at bounding box center [123, 196] width 17 height 4
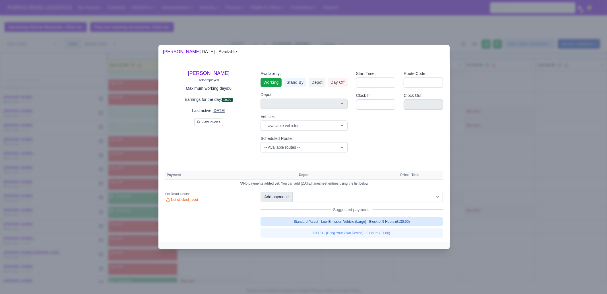
click at [402, 220] on link "Standard Parcel - Low Emission Vehicle (Large) - Block of 9 Hours (£130.50)" at bounding box center [352, 221] width 182 height 9
select select "1"
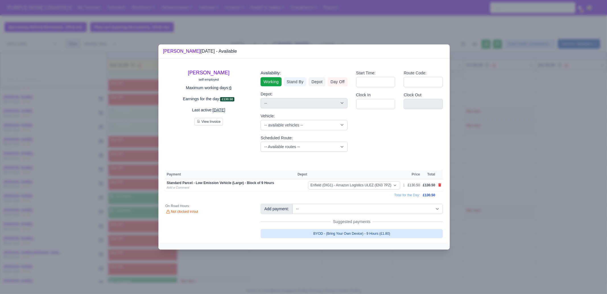
click at [392, 235] on link "BYOD - (Bring Your Own Device) - 9 Hours (£1.80)" at bounding box center [352, 233] width 182 height 9
select select "1"
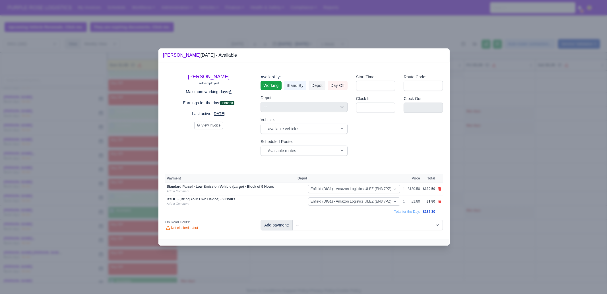
click at [387, 263] on div at bounding box center [303, 147] width 607 height 294
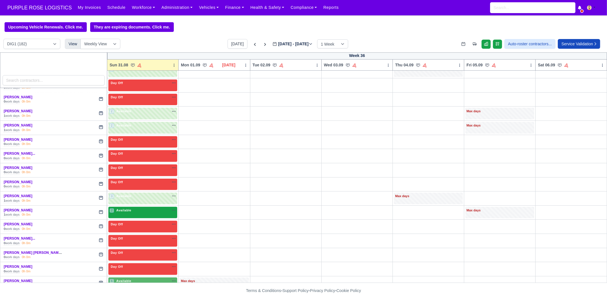
click at [135, 210] on div "2 Available na" at bounding box center [143, 211] width 67 height 6
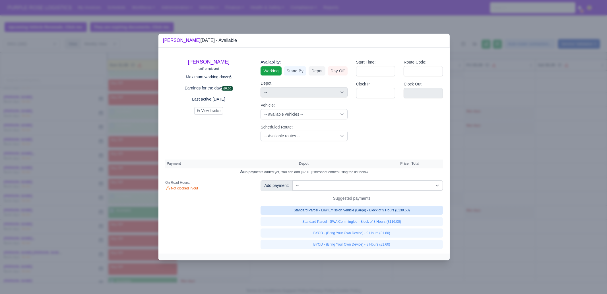
click at [401, 210] on link "Standard Parcel - Low Emission Vehicle (Large) - Block of 9 Hours (£130.50)" at bounding box center [352, 209] width 182 height 9
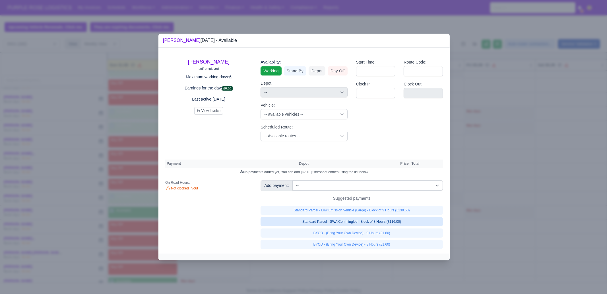
select select "1"
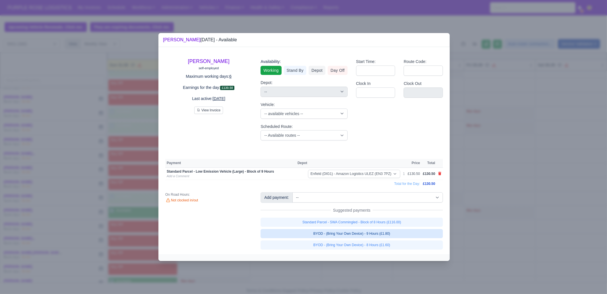
drag, startPoint x: 400, startPoint y: 233, endPoint x: 408, endPoint y: 233, distance: 8.5
click at [400, 233] on link "BYOD - (Bring Your Own Device) - 9 Hours (£1.80)" at bounding box center [352, 233] width 182 height 9
select select "1"
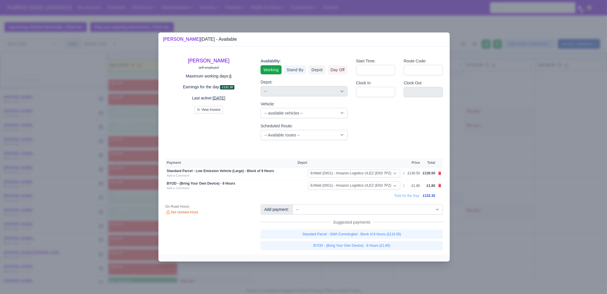
click at [484, 234] on div at bounding box center [303, 147] width 607 height 294
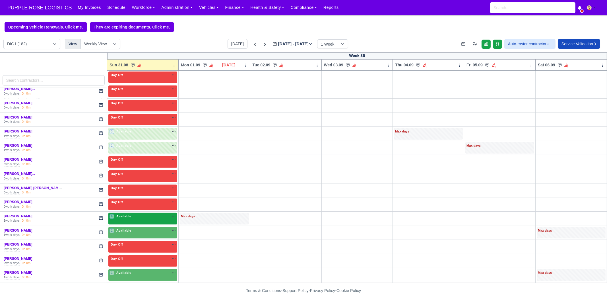
scroll to position [391, 0]
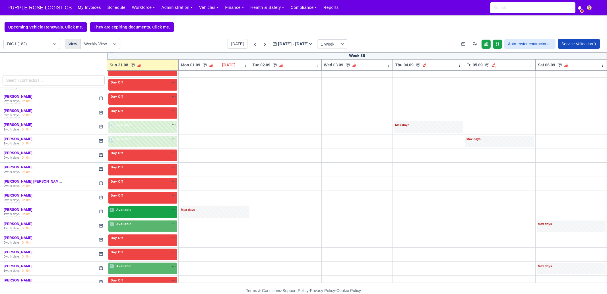
click at [135, 208] on div "6 Available na" at bounding box center [143, 209] width 67 height 5
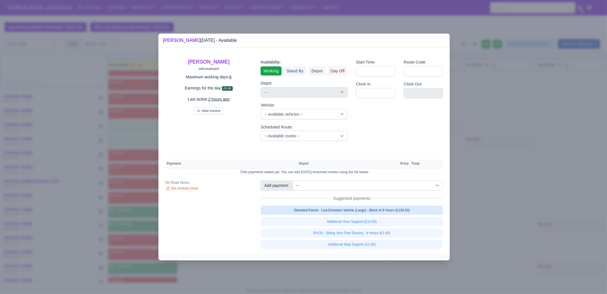
click at [402, 212] on link "Standard Parcel - Low Emission Vehicle (Large) - Block of 9 Hours (£130.50)" at bounding box center [352, 209] width 182 height 9
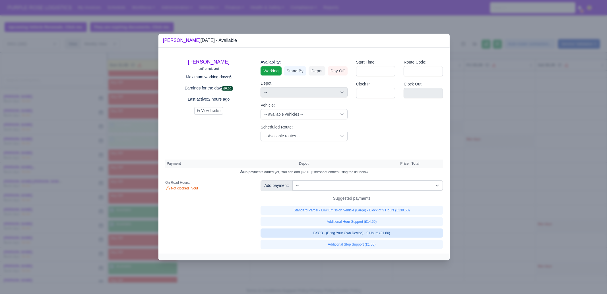
select select "1"
click at [388, 226] on link "Additional Hour Support (£14.50)" at bounding box center [352, 221] width 182 height 9
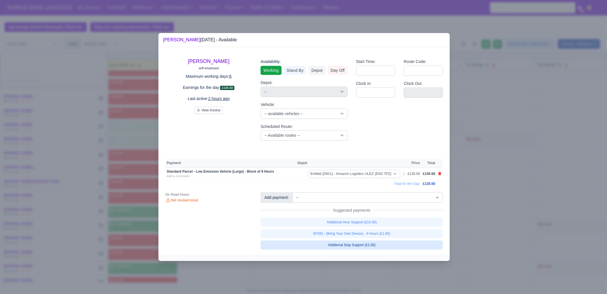
select select "1"
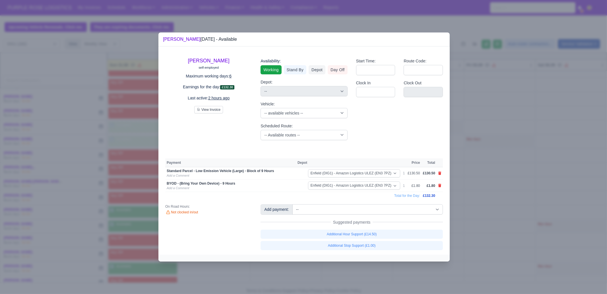
click at [368, 270] on div at bounding box center [303, 147] width 607 height 294
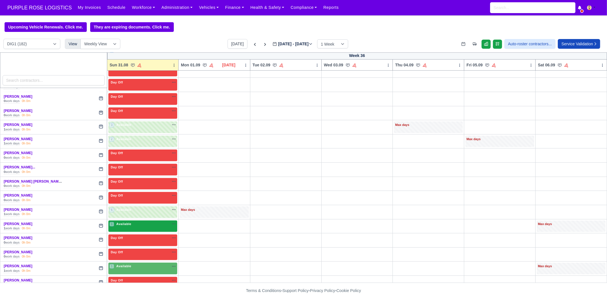
click at [125, 222] on span "Available" at bounding box center [123, 224] width 17 height 4
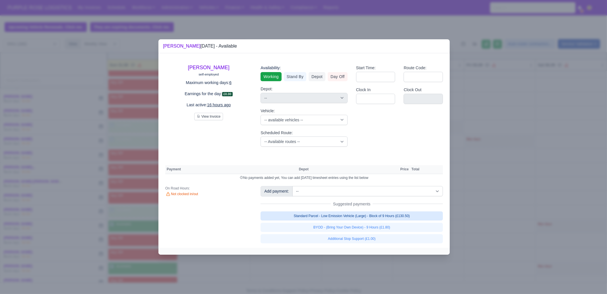
drag, startPoint x: 397, startPoint y: 211, endPoint x: 394, endPoint y: 223, distance: 12.3
click at [397, 211] on link "Standard Parcel - Low Emission Vehicle (Large) - Block of 9 Hours (£130.50)" at bounding box center [352, 215] width 182 height 9
select select "1"
click at [391, 220] on link "Standard Parcel - Low Emission Vehicle (Large) - Block of 9 Hours (£130.50)" at bounding box center [352, 215] width 182 height 9
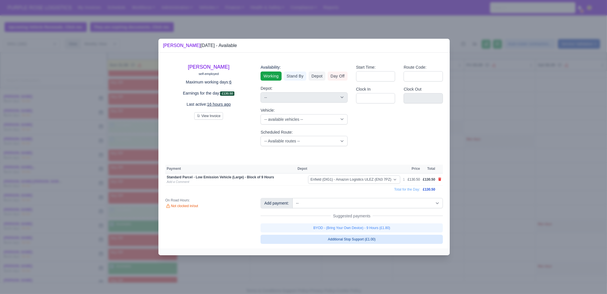
select select "1"
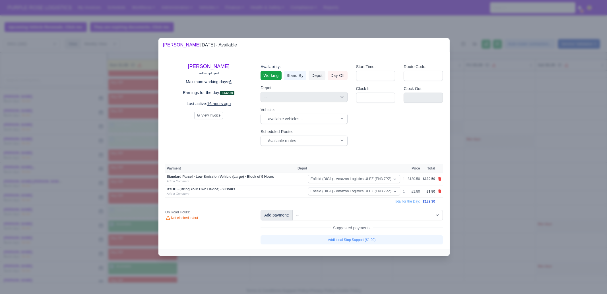
click at [382, 268] on div at bounding box center [303, 147] width 607 height 294
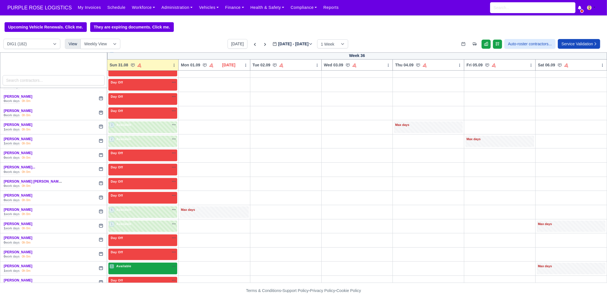
click at [136, 264] on div "1 Available na" at bounding box center [143, 266] width 67 height 5
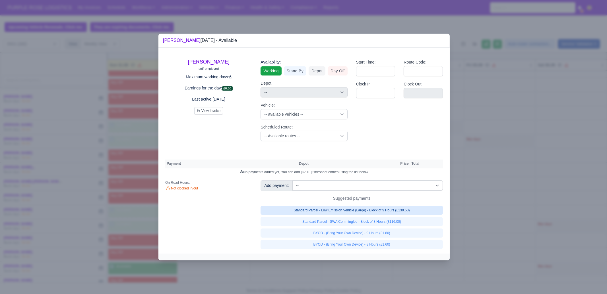
click at [413, 211] on link "Standard Parcel - Low Emission Vehicle (Large) - Block of 9 Hours (£130.50)" at bounding box center [352, 209] width 182 height 9
select select "1"
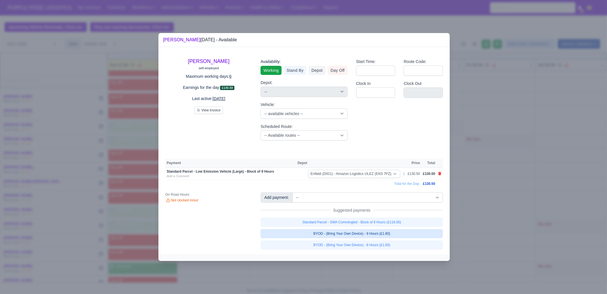
click at [400, 236] on link "BYOD - (Bring Your Own Device) - 9 Hours (£1.80)" at bounding box center [352, 233] width 182 height 9
select select "1"
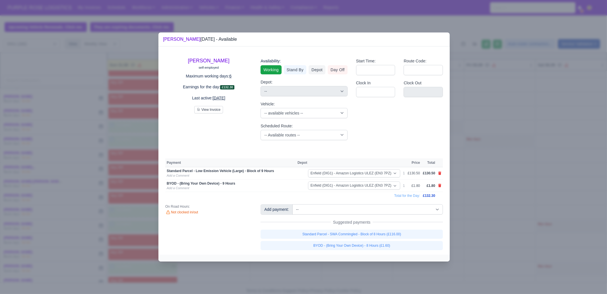
click at [484, 213] on div at bounding box center [303, 147] width 607 height 294
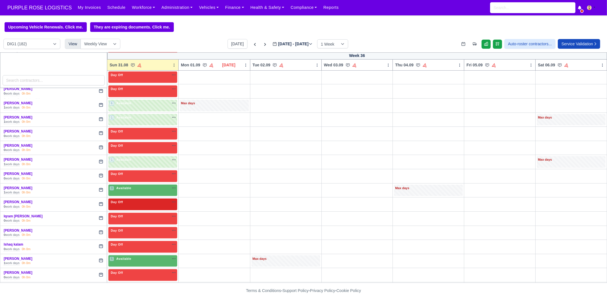
scroll to position [498, 0]
click at [134, 187] on div "3 Available na" at bounding box center [143, 189] width 67 height 6
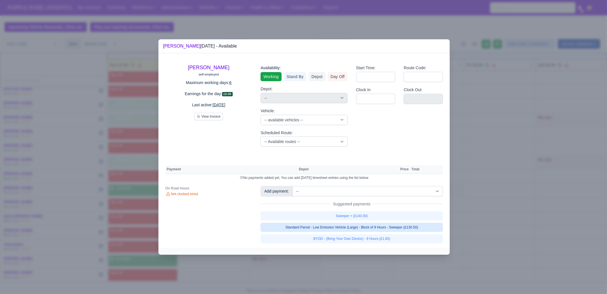
click at [387, 227] on link "Standard Parcel - Low Emission Vehicle (Large) - Block of 9 Hours - Sweeper (£1…" at bounding box center [352, 227] width 182 height 9
select select "1"
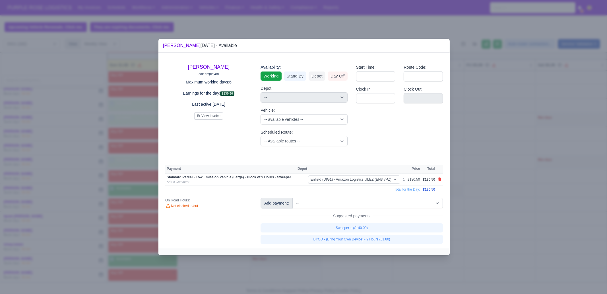
click at [383, 238] on link "BYOD - (Bring Your Own Device) - 9 Hours (£1.80)" at bounding box center [352, 239] width 182 height 9
select select "1"
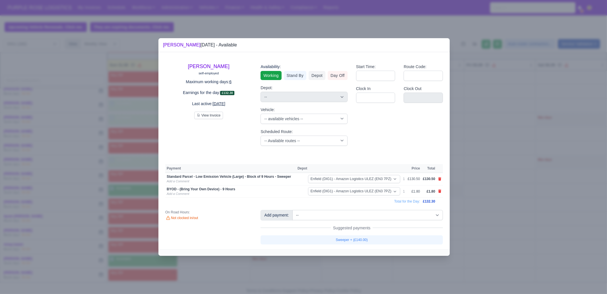
drag, startPoint x: 375, startPoint y: 266, endPoint x: 375, endPoint y: 270, distance: 4.0
click at [375, 266] on div at bounding box center [303, 147] width 607 height 294
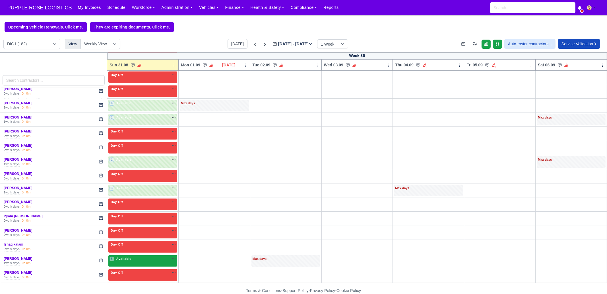
click at [139, 255] on div "5 Available" at bounding box center [142, 261] width 69 height 12
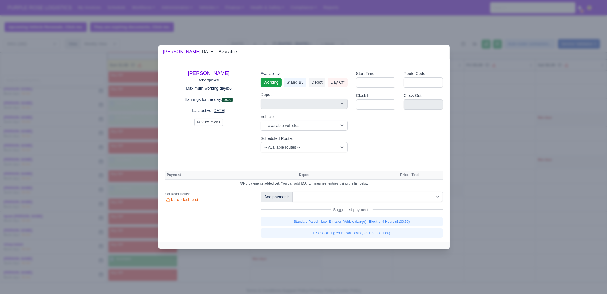
click at [396, 226] on div "Standard Parcel - Low Emission Vehicle (Large) - Block of 9 Hours (£130.50) BYO…" at bounding box center [352, 227] width 182 height 20
click at [397, 221] on link "Standard Parcel - Low Emission Vehicle (Large) - Block of 9 Hours (£130.50)" at bounding box center [352, 221] width 182 height 9
select select "1"
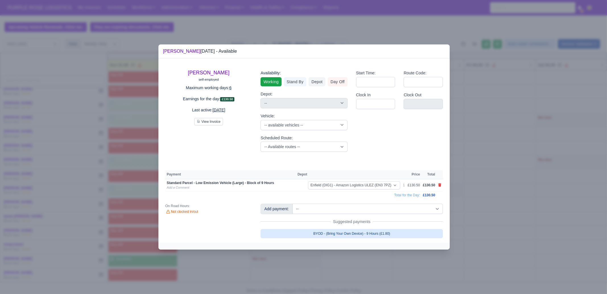
click at [392, 234] on link "BYOD - (Bring Your Own Device) - 9 Hours (£1.80)" at bounding box center [352, 233] width 182 height 9
select select "1"
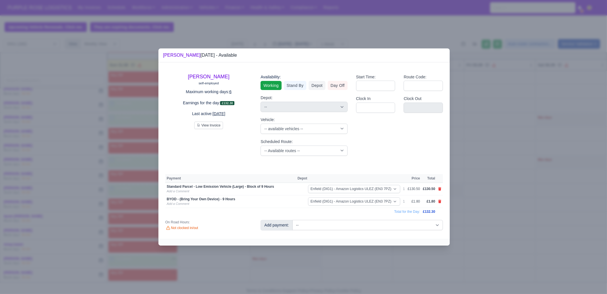
click at [387, 264] on div at bounding box center [303, 147] width 607 height 294
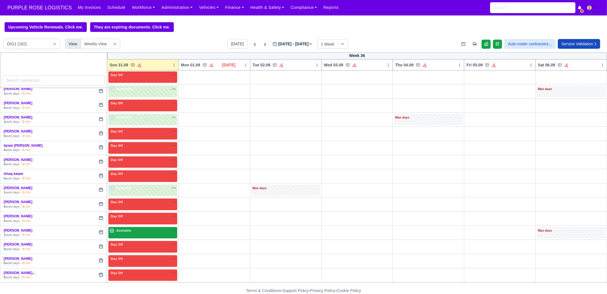
scroll to position [569, 0]
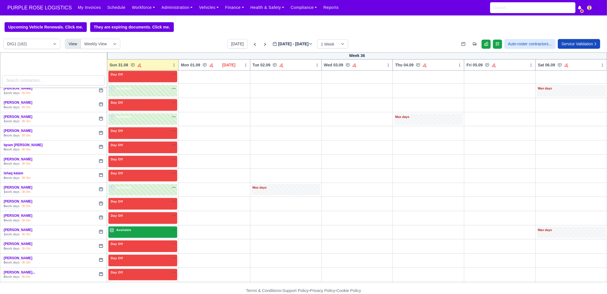
click at [137, 227] on div "1 Available na" at bounding box center [143, 229] width 67 height 5
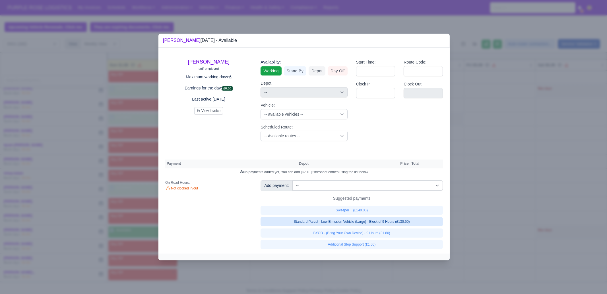
click at [396, 221] on link "Standard Parcel - Low Emission Vehicle (Large) - Block of 9 Hours (£130.50)" at bounding box center [352, 221] width 182 height 9
select select "1"
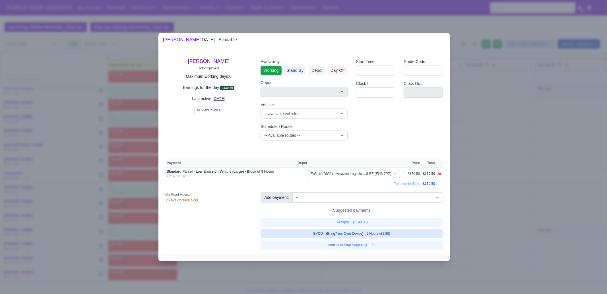
click at [389, 233] on link "BYOD - (Bring Your Own Device) - 9 Hours (£1.80)" at bounding box center [352, 233] width 182 height 9
select select "1"
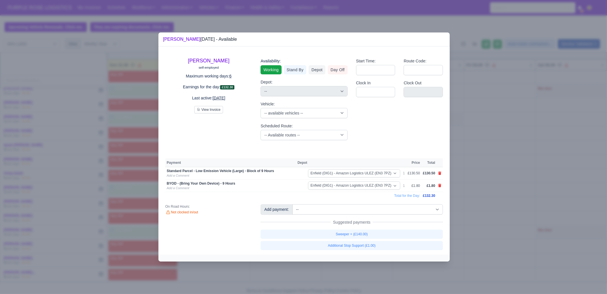
click at [525, 208] on div at bounding box center [303, 147] width 607 height 294
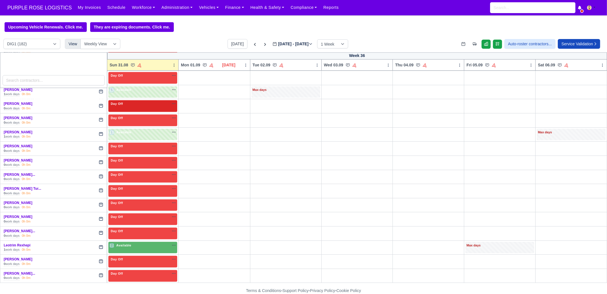
scroll to position [676, 0]
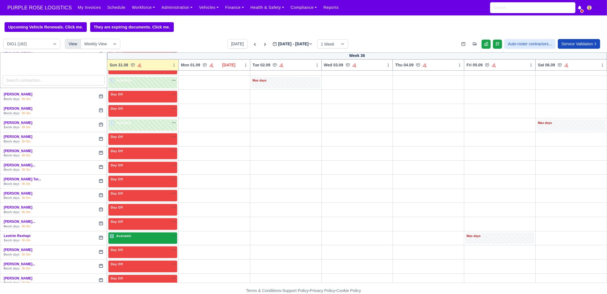
click at [130, 234] on span "Available" at bounding box center [123, 236] width 17 height 4
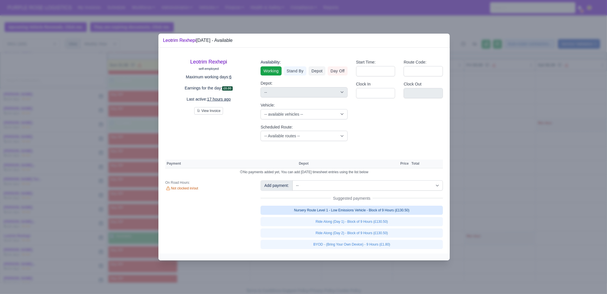
click at [384, 209] on link "Nursery Route Level 1 - Low Emissions Vehicle - Block of 9 Hours (£130.50)" at bounding box center [352, 209] width 182 height 9
select select "1"
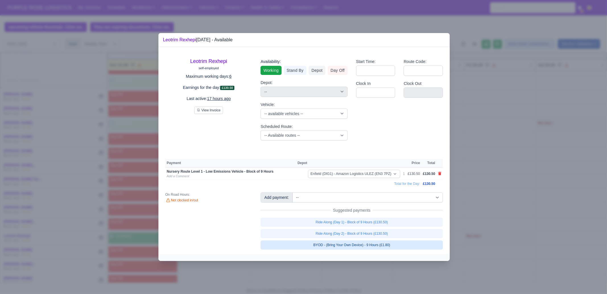
click at [388, 241] on link "BYOD - (Bring Your Own Device) - 9 Hours (£1.80)" at bounding box center [352, 244] width 182 height 9
select select "1"
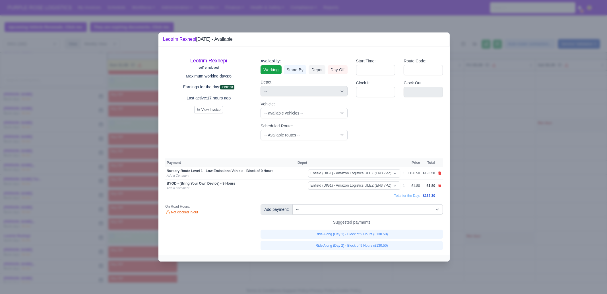
click at [481, 227] on div at bounding box center [303, 147] width 607 height 294
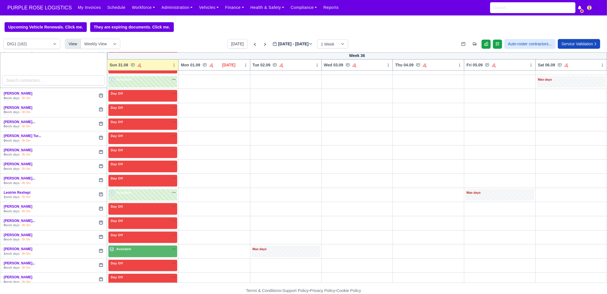
scroll to position [747, 0]
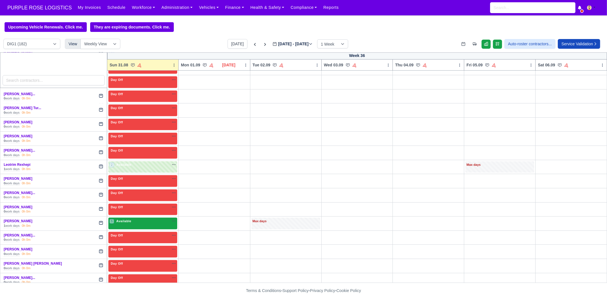
click at [145, 219] on div "5 Available na" at bounding box center [143, 221] width 67 height 5
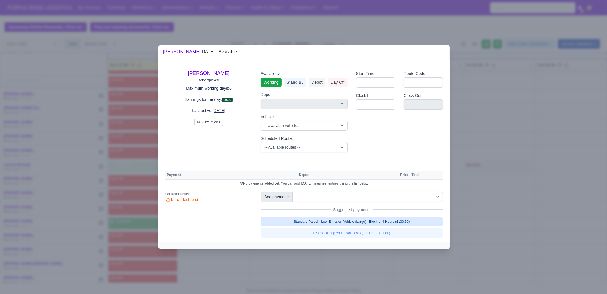
click at [363, 224] on link "Standard Parcel - Low Emission Vehicle (Large) - Block of 9 Hours (£130.50)" at bounding box center [352, 221] width 182 height 9
select select "1"
click at [363, 226] on link "Standard Parcel - Low Emission Vehicle (Large) - Block of 9 Hours (£130.50)" at bounding box center [352, 221] width 182 height 9
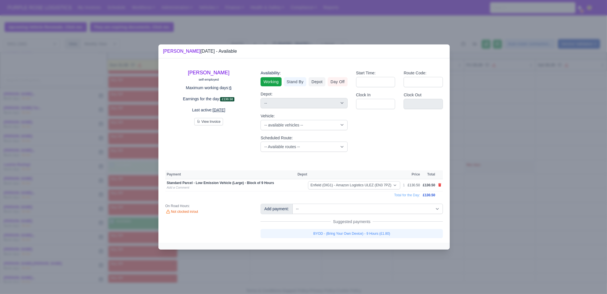
select select "1"
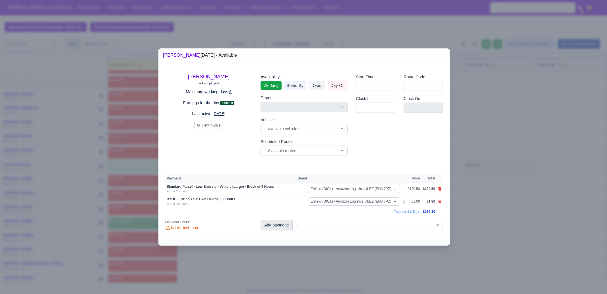
click at [358, 283] on div at bounding box center [303, 147] width 607 height 294
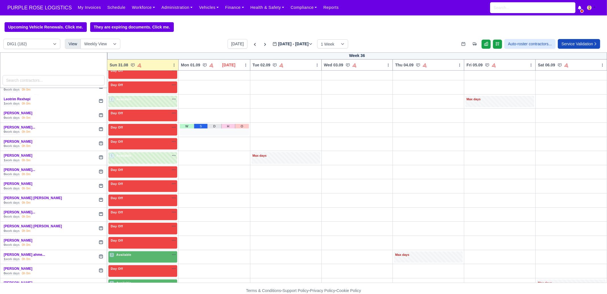
scroll to position [818, 0]
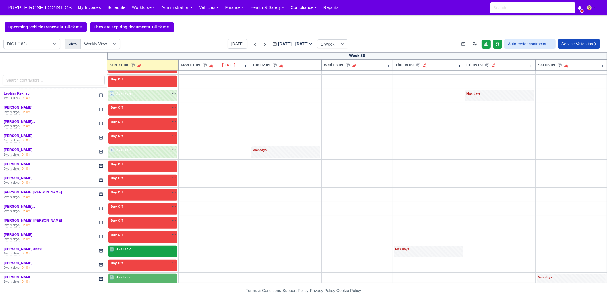
click at [137, 246] on div "3 Available" at bounding box center [142, 251] width 69 height 12
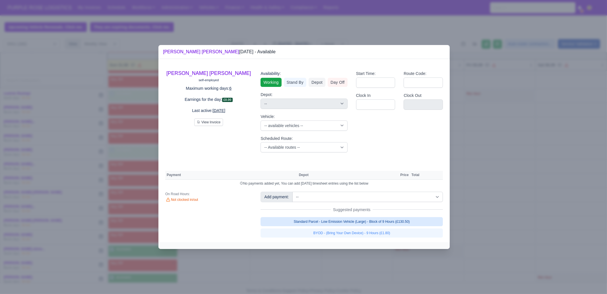
click at [390, 222] on link "Standard Parcel - Low Emission Vehicle (Large) - Block of 9 Hours (£130.50)" at bounding box center [352, 221] width 182 height 9
select select "1"
click at [391, 226] on link "Standard Parcel - Low Emission Vehicle (Large) - Block of 9 Hours (£130.50)" at bounding box center [352, 221] width 182 height 9
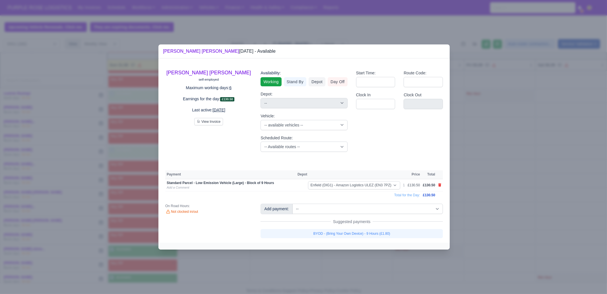
select select "1"
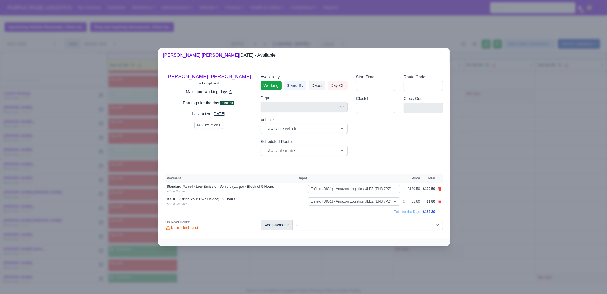
click at [332, 269] on div at bounding box center [303, 147] width 607 height 294
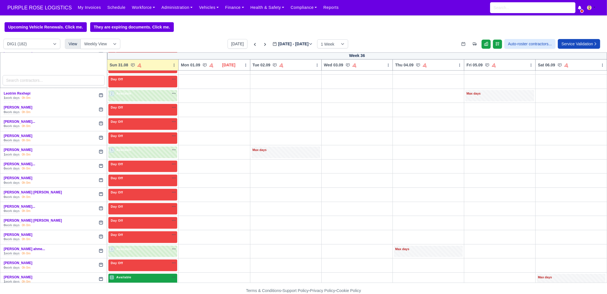
click at [122, 275] on span "Available" at bounding box center [123, 277] width 17 height 4
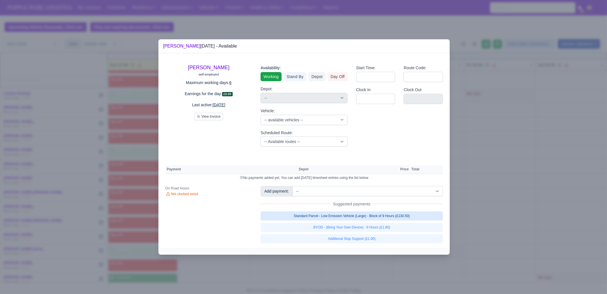
click at [346, 214] on link "Standard Parcel - Low Emission Vehicle (Large) - Block of 9 Hours (£130.50)" at bounding box center [352, 215] width 182 height 9
select select "1"
click at [347, 220] on link "Standard Parcel - Low Emission Vehicle (Large) - Block of 9 Hours (£130.50)" at bounding box center [352, 215] width 182 height 9
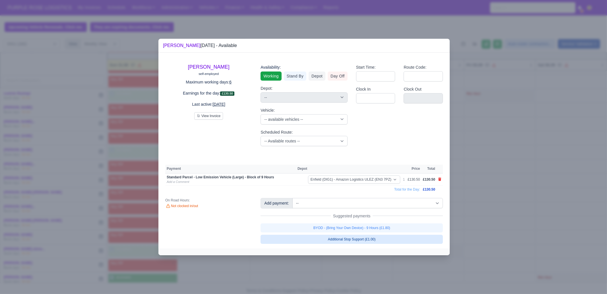
select select "1"
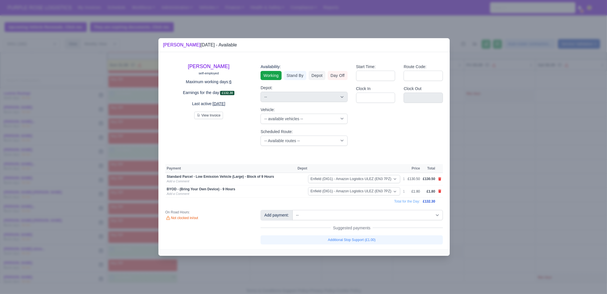
click at [338, 276] on div at bounding box center [303, 147] width 607 height 294
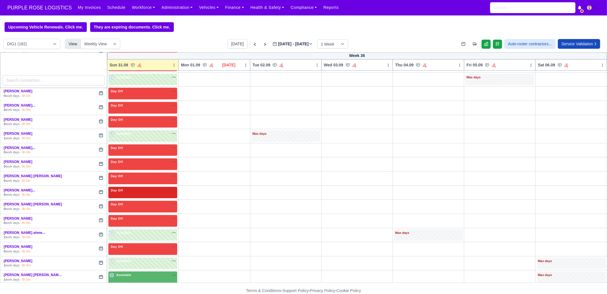
scroll to position [889, 0]
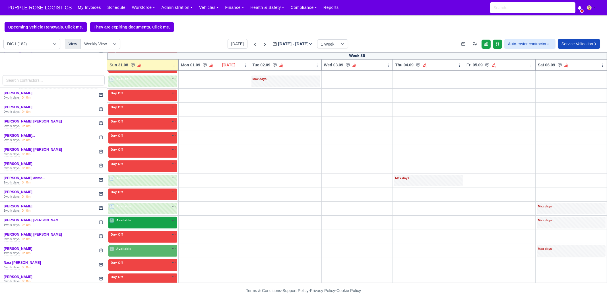
click at [142, 218] on div "1 Available na" at bounding box center [143, 220] width 67 height 5
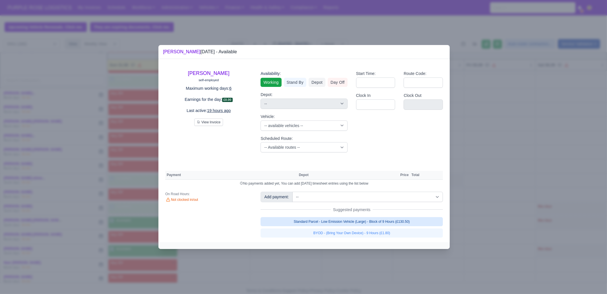
click at [386, 221] on link "Standard Parcel - Low Emission Vehicle (Large) - Block of 9 Hours (£130.50)" at bounding box center [352, 221] width 182 height 9
select select "1"
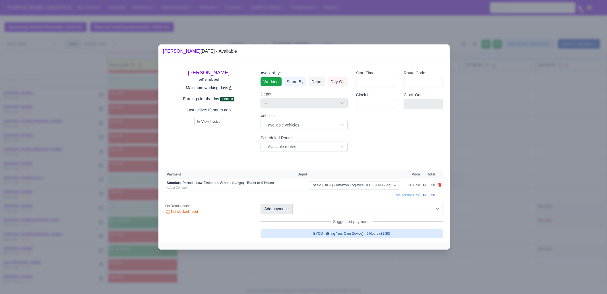
click at [388, 232] on link "BYOD - (Bring Your Own Device) - 9 Hours (£1.80)" at bounding box center [352, 233] width 182 height 9
select select "1"
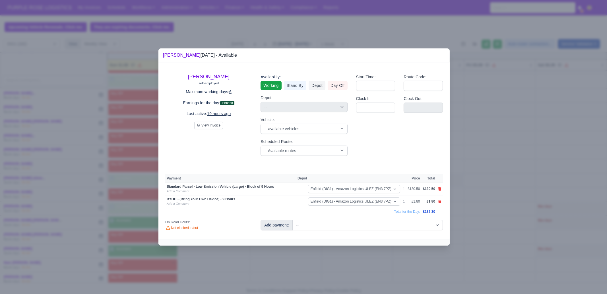
drag, startPoint x: 386, startPoint y: 260, endPoint x: 139, endPoint y: 259, distance: 246.8
click at [386, 260] on div at bounding box center [303, 147] width 607 height 294
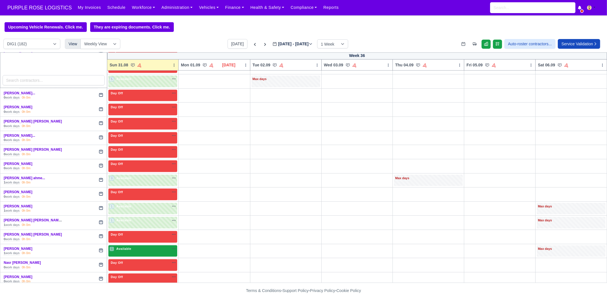
click at [139, 246] on div "1 Available na" at bounding box center [143, 248] width 67 height 5
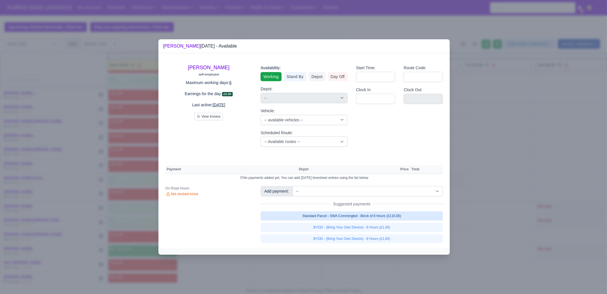
click at [386, 214] on link "Standard Parcel - SWA Commingled - Block of 8 Hours (£116.00)" at bounding box center [352, 215] width 182 height 9
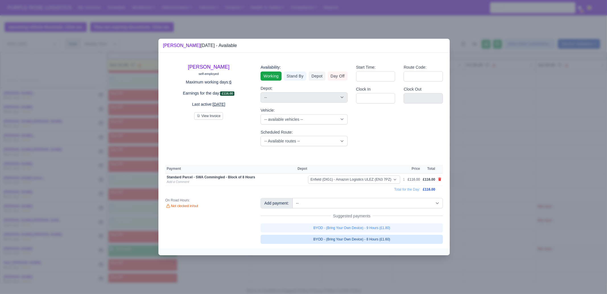
click at [394, 238] on link "BYOD - (Bring Your Own Device) - 8 Hours (£1.60)" at bounding box center [352, 239] width 182 height 9
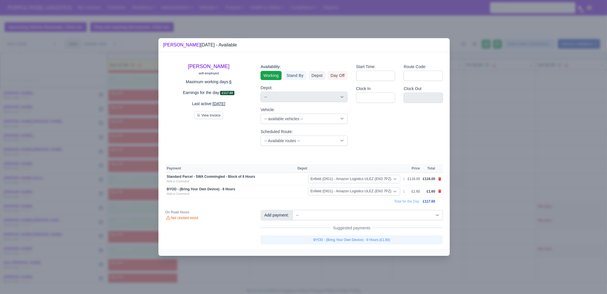
click at [376, 271] on div at bounding box center [303, 147] width 607 height 294
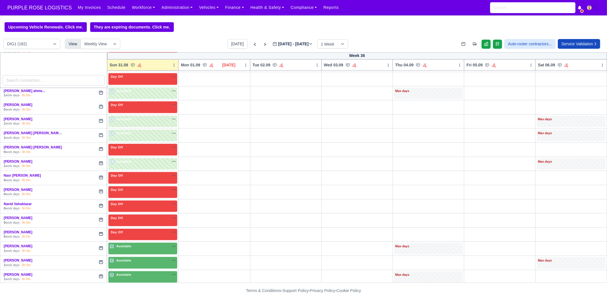
scroll to position [996, 0]
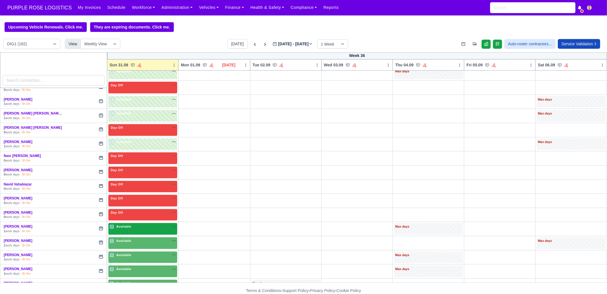
click at [122, 224] on span "Available" at bounding box center [123, 226] width 17 height 4
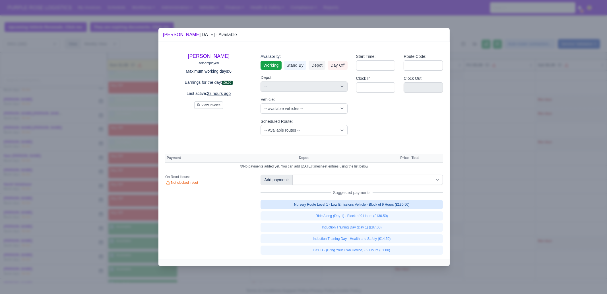
click at [403, 205] on link "Nursery Route Level 1 - Low Emissions Vehicle - Block of 9 Hours (£130.50)" at bounding box center [352, 204] width 182 height 9
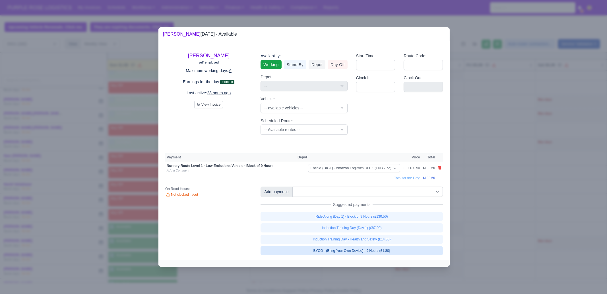
click at [391, 248] on link "BYOD - (Bring Your Own Device) - 9 Hours (£1.80)" at bounding box center [352, 250] width 182 height 9
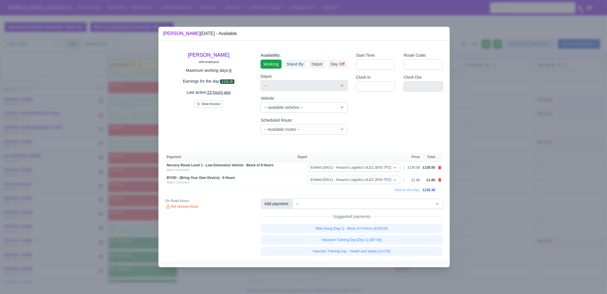
click at [381, 276] on div at bounding box center [303, 147] width 607 height 294
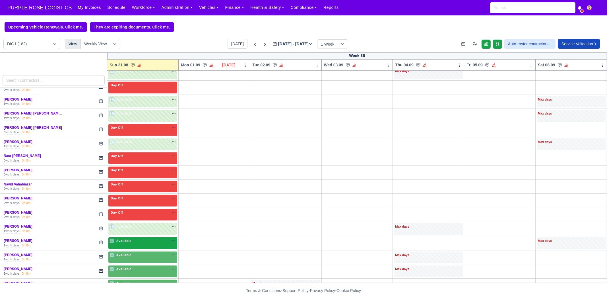
click at [139, 237] on div "1 Available" at bounding box center [142, 243] width 69 height 12
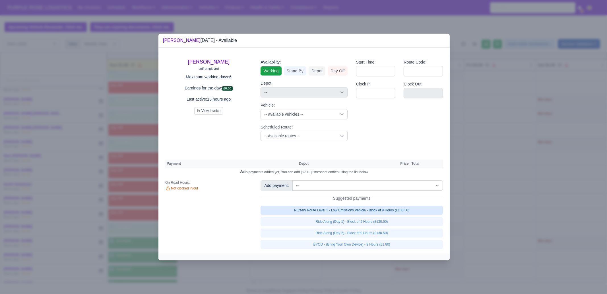
click at [389, 211] on link "Nursery Route Level 1 - Low Emissions Vehicle - Block of 9 Hours (£130.50)" at bounding box center [352, 209] width 182 height 9
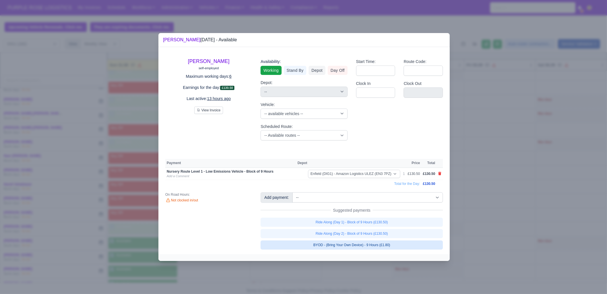
click at [382, 245] on link "BYOD - (Bring Your Own Device) - 9 Hours (£1.80)" at bounding box center [352, 244] width 182 height 9
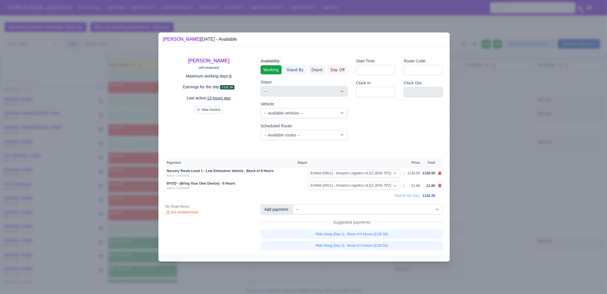
click at [366, 268] on div at bounding box center [303, 147] width 607 height 294
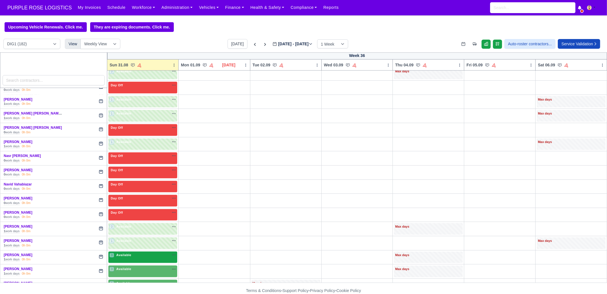
click at [136, 252] on div "3 Available na" at bounding box center [143, 254] width 67 height 5
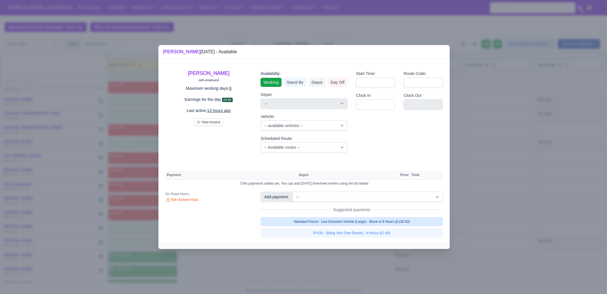
click at [427, 224] on link "Standard Parcel - Low Emission Vehicle (Large) - Block of 9 Hours (£130.50)" at bounding box center [352, 221] width 182 height 9
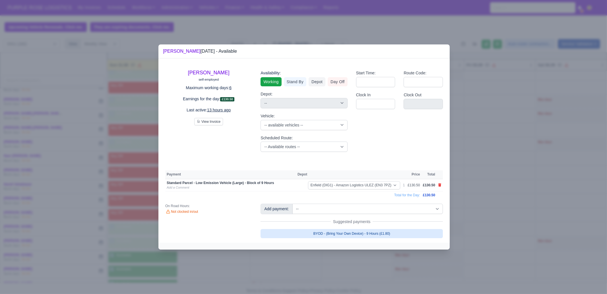
click at [420, 231] on link "BYOD - (Bring Your Own Device) - 9 Hours (£1.80)" at bounding box center [352, 233] width 182 height 9
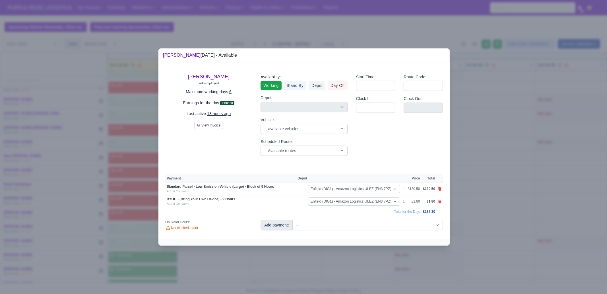
click at [393, 266] on div at bounding box center [303, 147] width 607 height 294
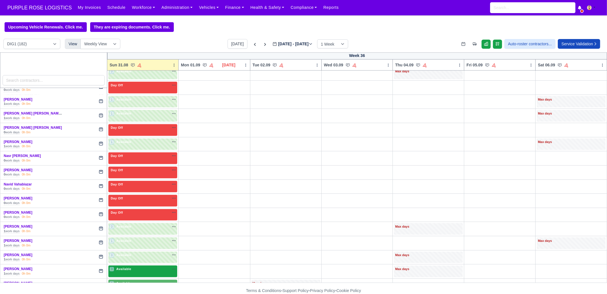
click at [151, 265] on div "3 Available" at bounding box center [142, 271] width 69 height 12
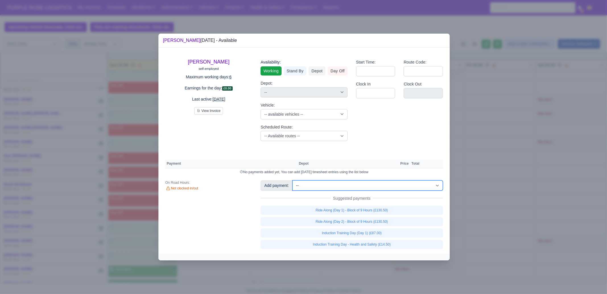
click at [330, 184] on select "-- Additional Hour Support (£14.50) Additional Hour Support (Walkers) (£13.50) …" at bounding box center [368, 185] width 151 height 10
click at [293, 180] on select "-- Additional Hour Support (£14.50) Additional Hour Support (Walkers) (£13.50) …" at bounding box center [368, 185] width 151 height 10
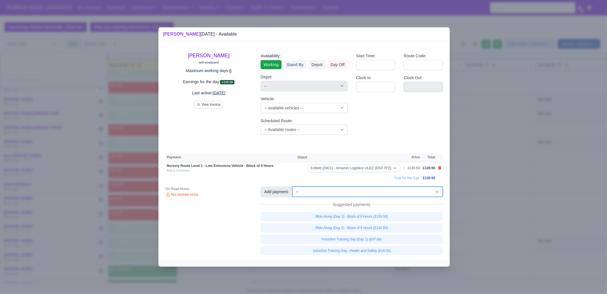
click at [380, 190] on select "-- Additional Hour Support (£14.50) Additional Hour Support (Walkers) (£13.50) …" at bounding box center [368, 191] width 151 height 10
click at [293, 186] on select "-- Additional Hour Support (£14.50) Additional Hour Support (Walkers) (£13.50) …" at bounding box center [368, 191] width 151 height 10
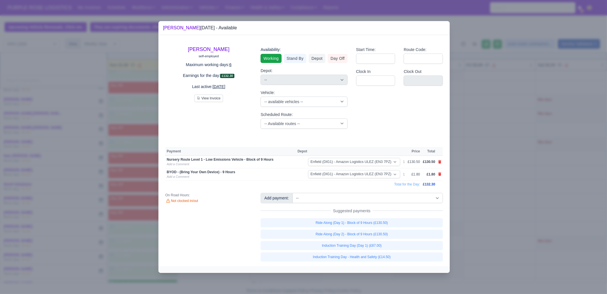
click at [529, 201] on div at bounding box center [303, 147] width 607 height 294
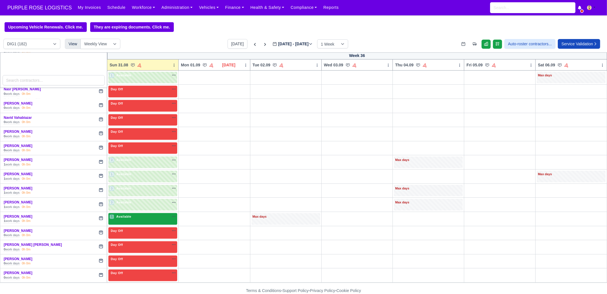
scroll to position [1067, 0]
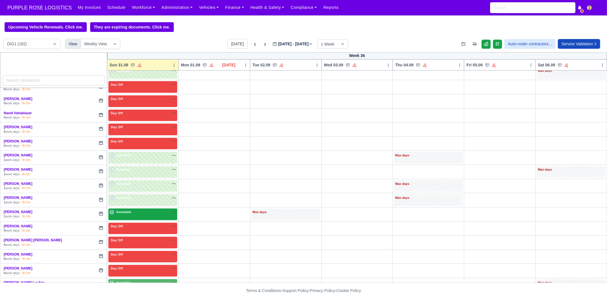
click at [122, 210] on span "Available" at bounding box center [123, 212] width 17 height 4
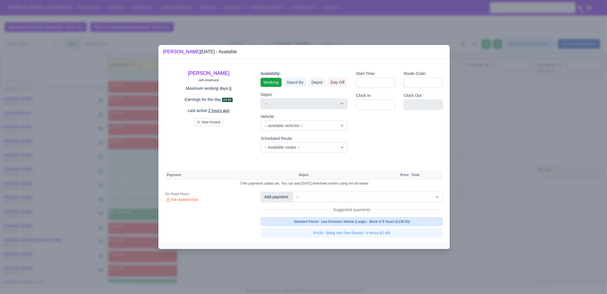
click at [388, 221] on link "Standard Parcel - Low Emission Vehicle (Large) - Block of 9 Hours (£130.50)" at bounding box center [352, 221] width 182 height 9
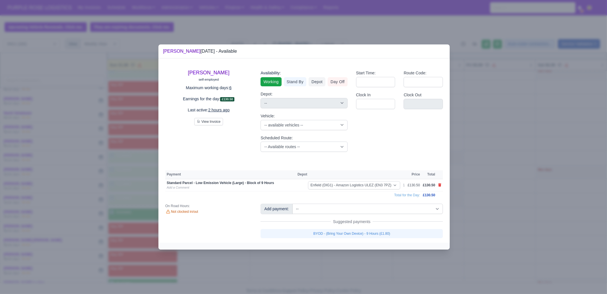
click at [386, 231] on link "BYOD - (Bring Your Own Device) - 9 Hours (£1.80)" at bounding box center [352, 233] width 182 height 9
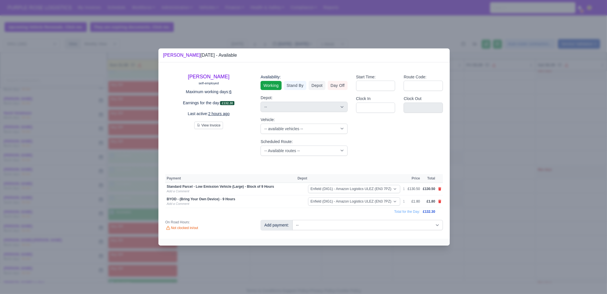
click at [370, 260] on div at bounding box center [303, 147] width 607 height 294
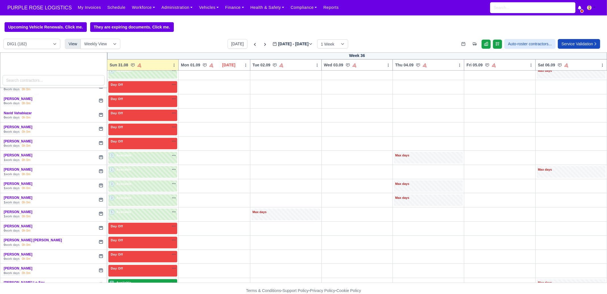
click at [139, 279] on div "1 Available" at bounding box center [142, 285] width 69 height 12
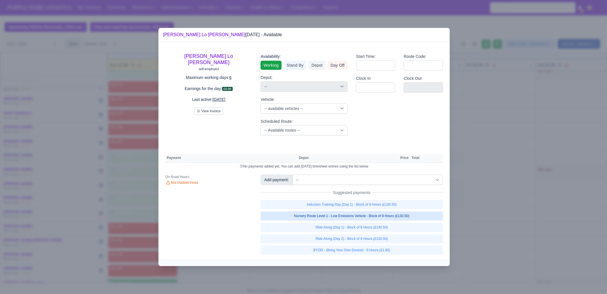
click at [381, 218] on link "Nursery Route Level 1 - Low Emissions Vehicle - Block of 9 Hours (£130.50)" at bounding box center [352, 215] width 182 height 9
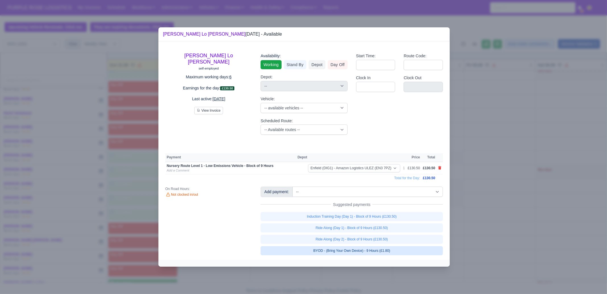
click at [378, 252] on link "BYOD - (Bring Your Own Device) - 9 Hours (£1.80)" at bounding box center [352, 250] width 182 height 9
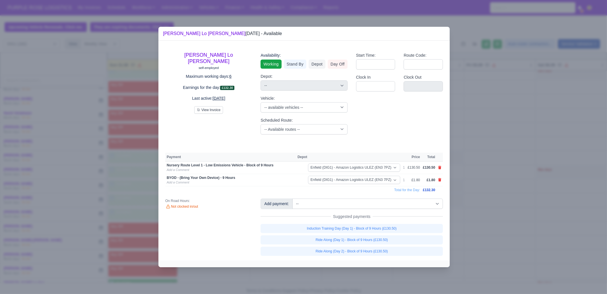
click at [369, 273] on div at bounding box center [303, 147] width 607 height 294
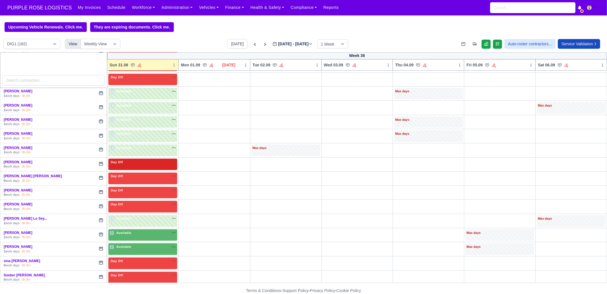
scroll to position [1174, 0]
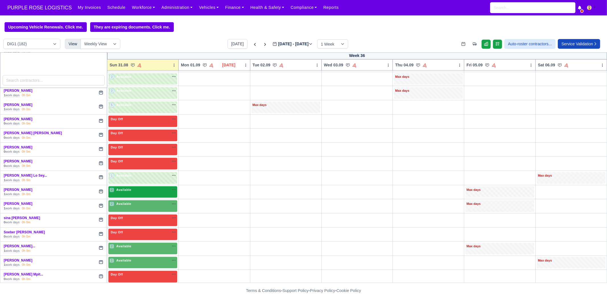
click at [136, 187] on div "2 Available na" at bounding box center [143, 189] width 67 height 5
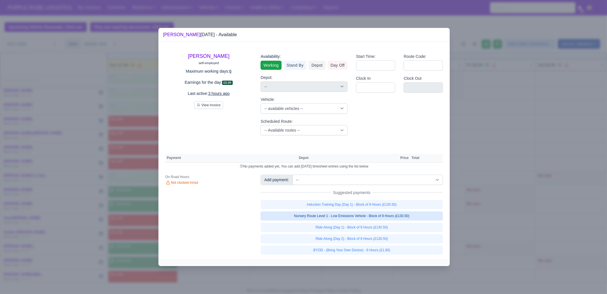
click at [403, 214] on link "Nursery Route Level 1 - Low Emissions Vehicle - Block of 9 Hours (£130.50)" at bounding box center [352, 215] width 182 height 9
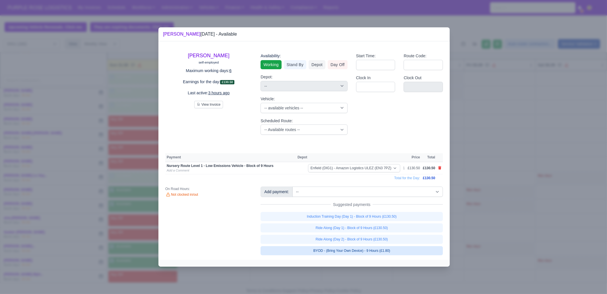
click at [396, 247] on link "BYOD - (Bring Your Own Device) - 9 Hours (£1.80)" at bounding box center [352, 250] width 182 height 9
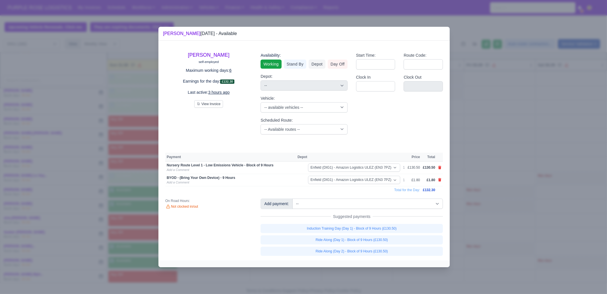
click at [526, 223] on div at bounding box center [303, 147] width 607 height 294
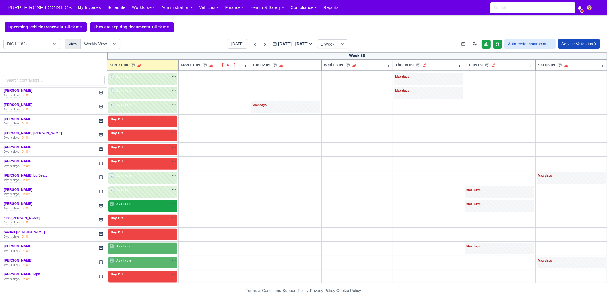
click at [137, 201] on div "2 Available na" at bounding box center [143, 203] width 67 height 5
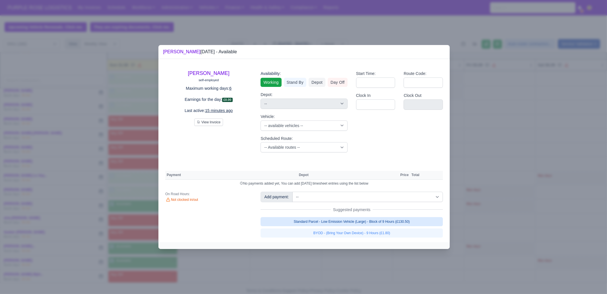
click at [397, 221] on link "Standard Parcel - Low Emission Vehicle (Large) - Block of 9 Hours (£130.50)" at bounding box center [352, 221] width 182 height 9
click at [392, 226] on link "Standard Parcel - Low Emission Vehicle (Large) - Block of 9 Hours (£130.50)" at bounding box center [352, 221] width 182 height 9
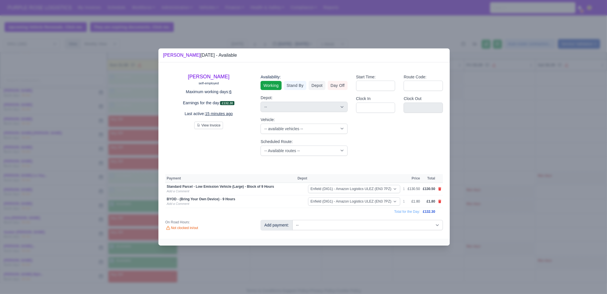
drag, startPoint x: 381, startPoint y: 267, endPoint x: 193, endPoint y: 259, distance: 188.3
click at [381, 268] on div at bounding box center [303, 147] width 607 height 294
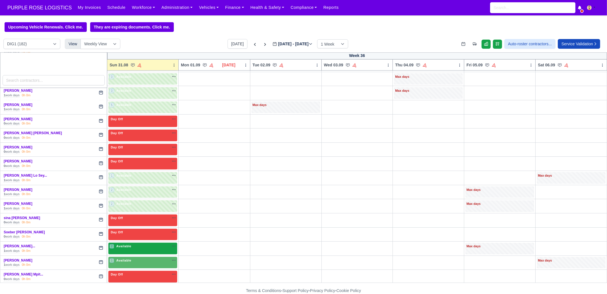
click at [139, 244] on div "2 Available na" at bounding box center [143, 247] width 67 height 6
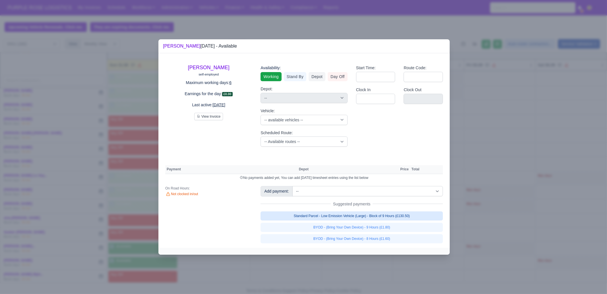
click at [376, 213] on link "Standard Parcel - Low Emission Vehicle (Large) - Block of 9 Hours (£130.50)" at bounding box center [352, 215] width 182 height 9
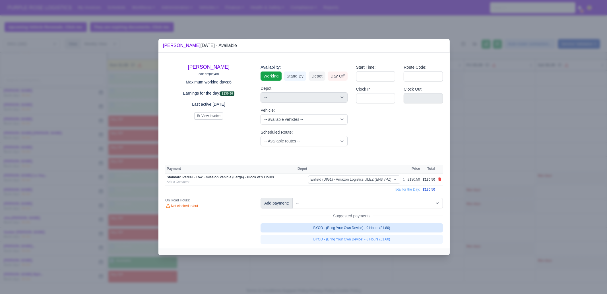
click at [387, 224] on link "BYOD - (Bring Your Own Device) - 9 Hours (£1.80)" at bounding box center [352, 227] width 182 height 9
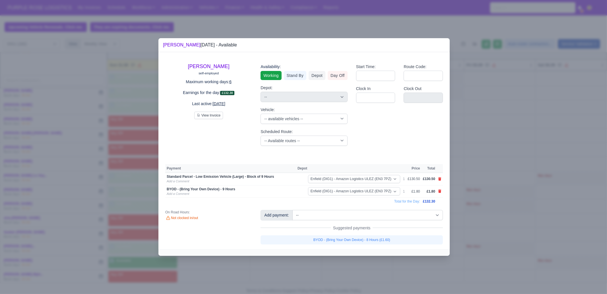
click at [482, 240] on div at bounding box center [303, 147] width 607 height 294
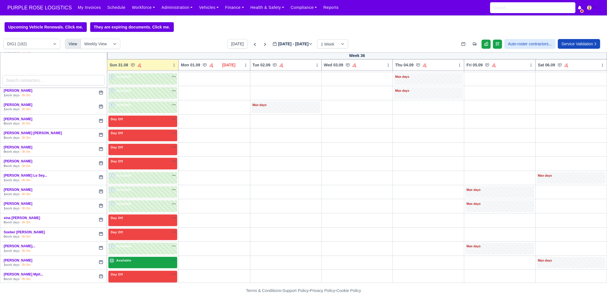
click at [138, 258] on div "1 Available na" at bounding box center [143, 260] width 67 height 5
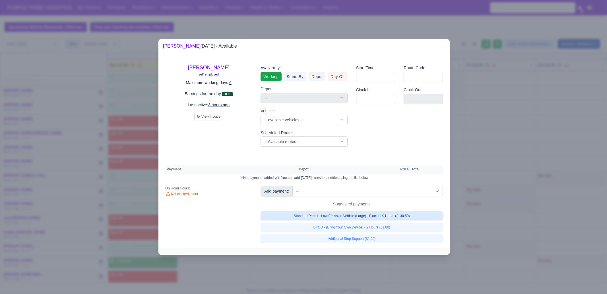
click at [379, 215] on link "Standard Parcel - Low Emission Vehicle (Large) - Block of 9 Hours (£130.50)" at bounding box center [352, 215] width 182 height 9
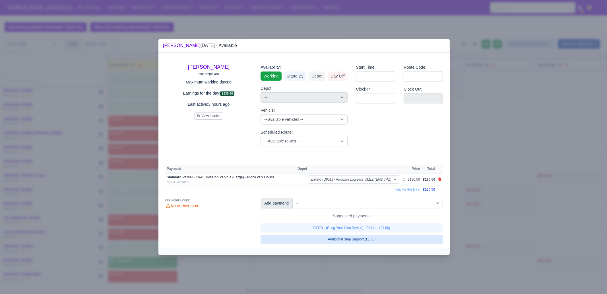
click at [379, 230] on link "BYOD - (Bring Your Own Device) - 9 Hours (£1.80)" at bounding box center [352, 227] width 182 height 9
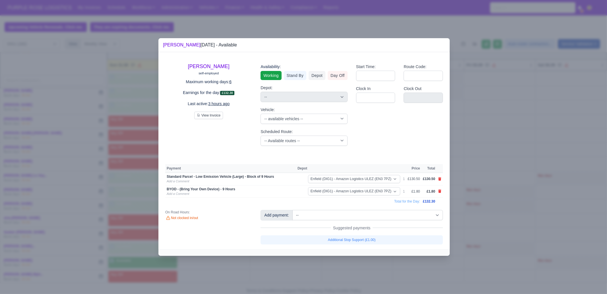
click at [504, 258] on div at bounding box center [303, 147] width 607 height 294
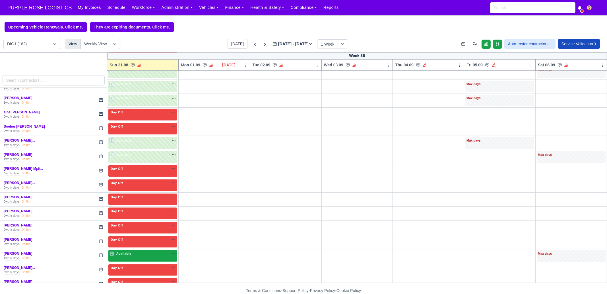
scroll to position [1281, 0]
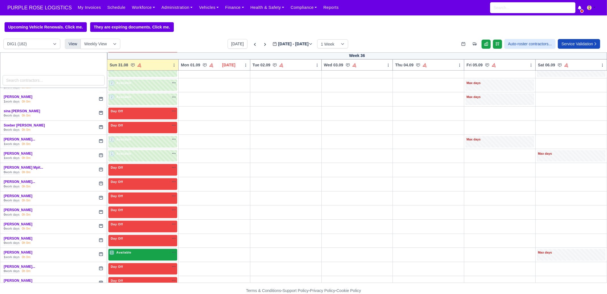
click at [133, 250] on div "1 Available na" at bounding box center [143, 252] width 67 height 5
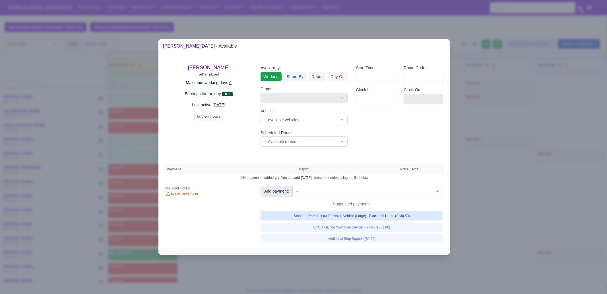
click at [365, 218] on link "Standard Parcel - Low Emission Vehicle (Large) - Block of 9 Hours (£130.50)" at bounding box center [352, 215] width 182 height 9
click at [366, 220] on link "Standard Parcel - Low Emission Vehicle (Large) - Block of 9 Hours (£130.50)" at bounding box center [352, 215] width 182 height 9
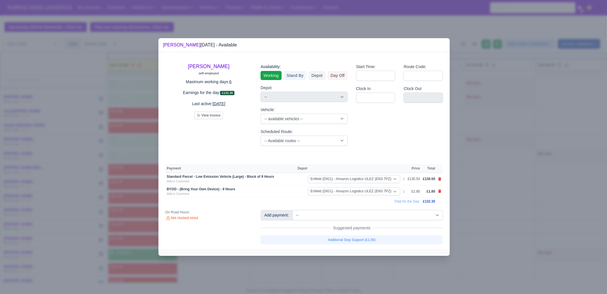
click at [354, 249] on div at bounding box center [304, 252] width 291 height 7
click at [127, 223] on div at bounding box center [303, 147] width 607 height 294
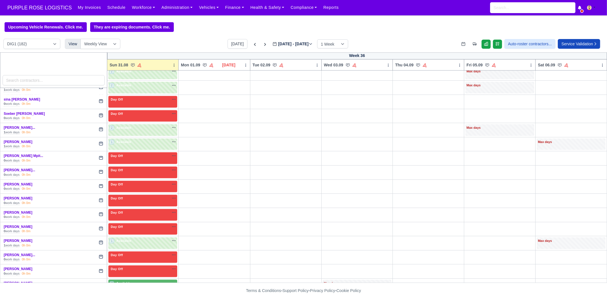
scroll to position [1293, 0]
click at [141, 279] on div "4 Available" at bounding box center [142, 285] width 69 height 12
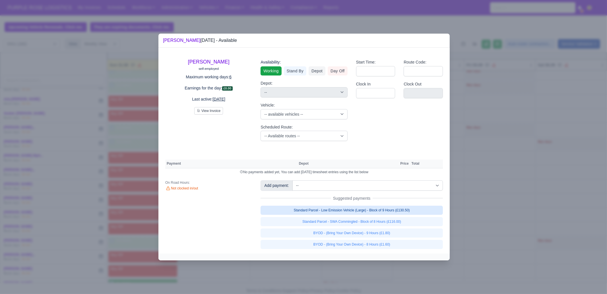
click at [411, 212] on link "Standard Parcel - Low Emission Vehicle (Large) - Block of 9 Hours (£130.50)" at bounding box center [352, 209] width 182 height 9
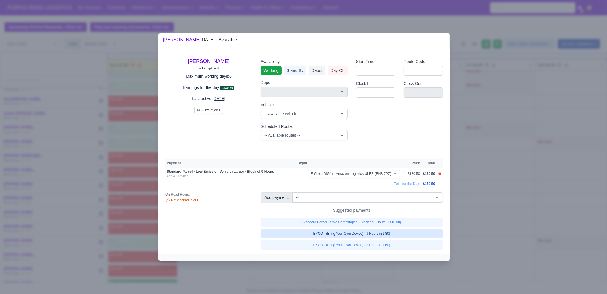
click at [404, 234] on link "BYOD - (Bring Your Own Device) - 9 Hours (£1.80)" at bounding box center [352, 233] width 182 height 9
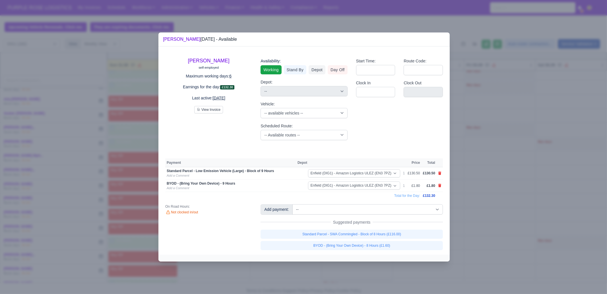
click at [490, 220] on div at bounding box center [303, 147] width 607 height 294
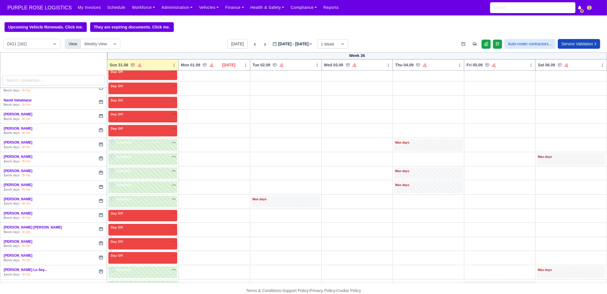
scroll to position [1079, 0]
